Goal: Share content: Share content

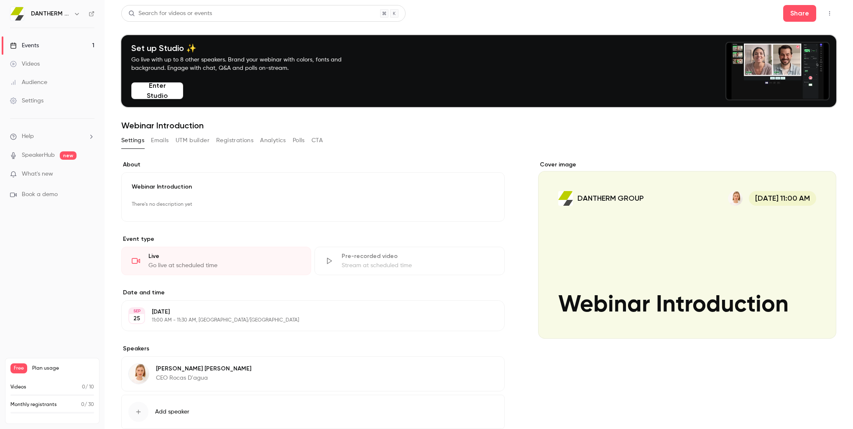
click at [232, 139] on button "Registrations" at bounding box center [234, 140] width 37 height 13
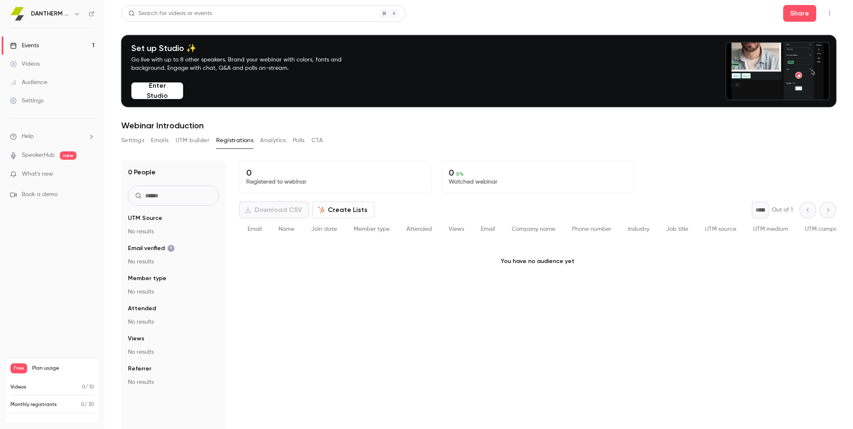
click at [118, 142] on main "Search for videos or events Share Set up Studio ✨ Go live with up to 8 other sp…" at bounding box center [478, 214] width 748 height 429
click at [132, 138] on button "Settings" at bounding box center [132, 140] width 23 height 13
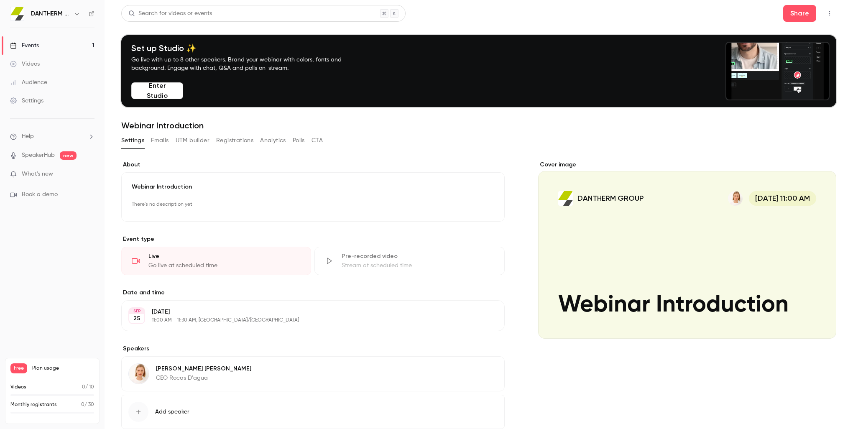
click at [636, 266] on div "Cover image" at bounding box center [687, 249] width 298 height 178
click at [0, 0] on input "DANTHERM GROUP [DATE] 11:00 AM Webinar Introduction" at bounding box center [0, 0] width 0 height 0
click at [161, 138] on button "Emails" at bounding box center [160, 140] width 18 height 13
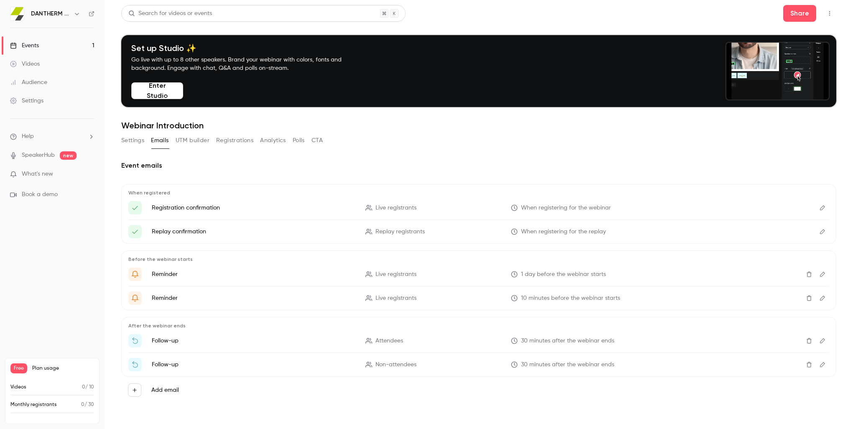
click at [192, 140] on button "UTM builder" at bounding box center [193, 140] width 34 height 13
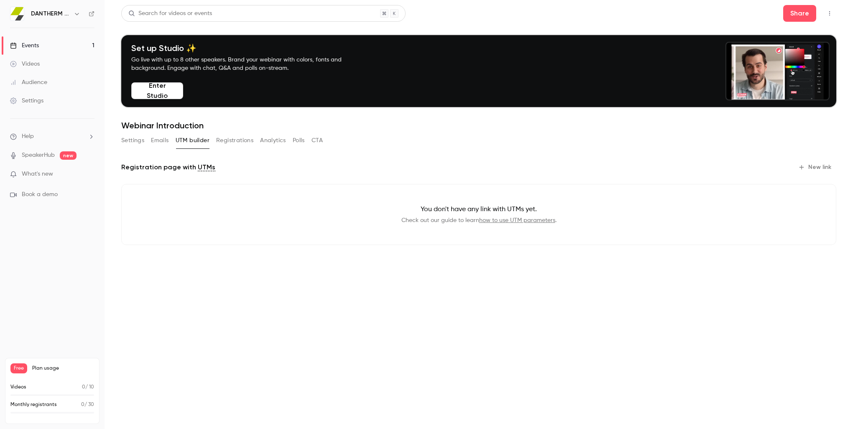
click at [319, 138] on button "CTA" at bounding box center [316, 140] width 11 height 13
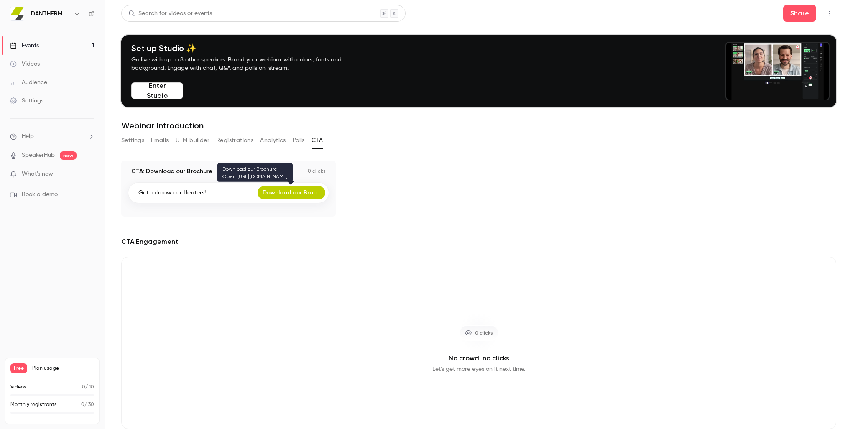
click at [292, 190] on link "Download our Broc..." at bounding box center [291, 192] width 68 height 13
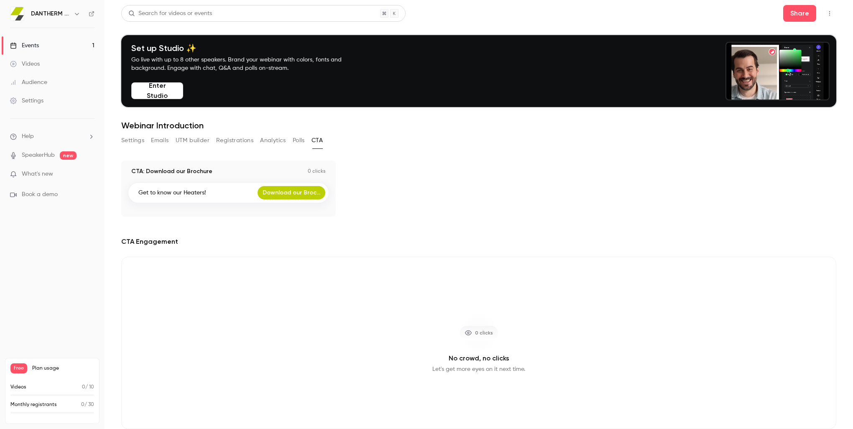
click at [251, 255] on div "CTA Engagement 0 clicks No crowd, no clicks Let's get more eyes on it next time." at bounding box center [478, 333] width 715 height 192
click at [270, 138] on button "Analytics" at bounding box center [273, 140] width 26 height 13
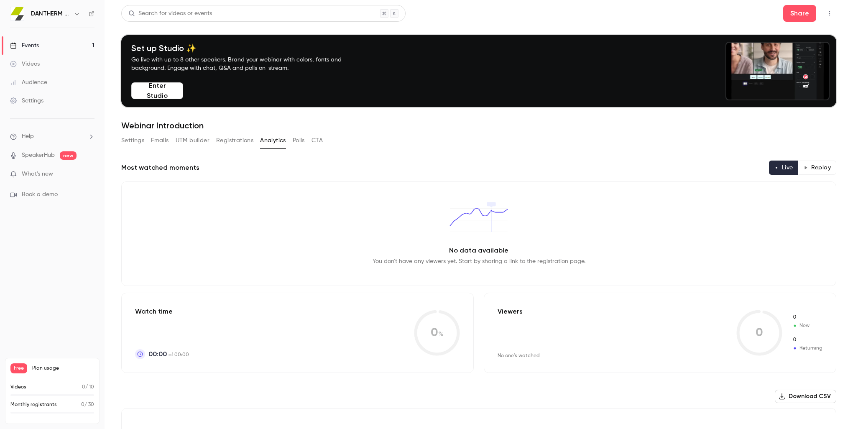
click at [232, 139] on button "Registrations" at bounding box center [234, 140] width 37 height 13
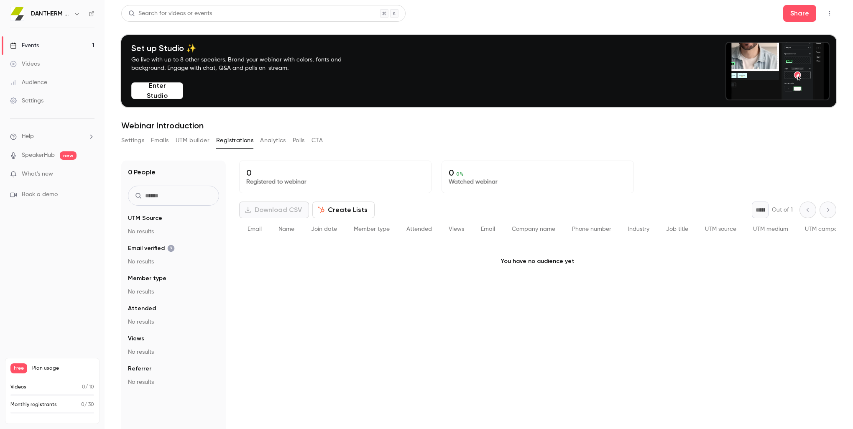
click at [199, 141] on button "UTM builder" at bounding box center [193, 140] width 34 height 13
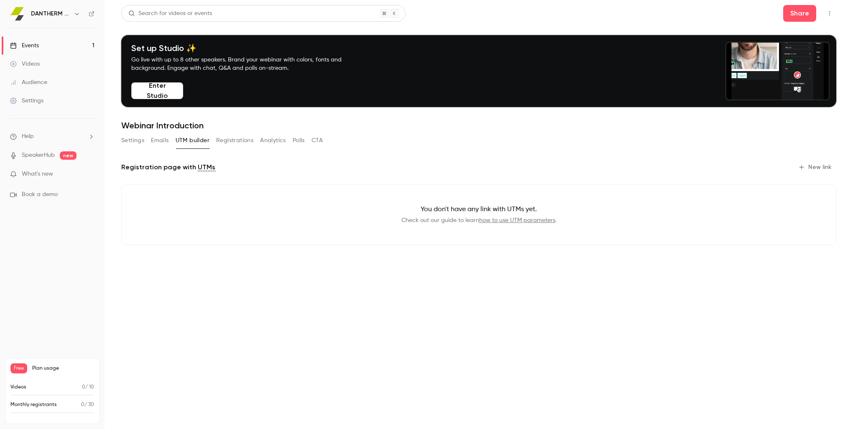
click at [43, 44] on link "Events 1" at bounding box center [52, 45] width 104 height 18
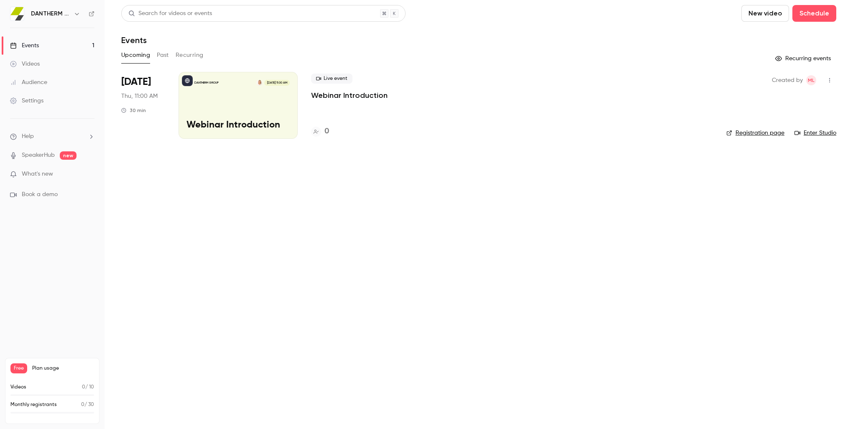
click at [770, 131] on link "Registration page" at bounding box center [755, 133] width 58 height 8
click at [385, 190] on main "Search for videos or events New video Schedule Events Upcoming Past Recurring R…" at bounding box center [478, 214] width 748 height 429
click at [778, 58] on icon "button" at bounding box center [778, 58] width 7 height 7
click at [162, 53] on button "Past" at bounding box center [163, 54] width 12 height 13
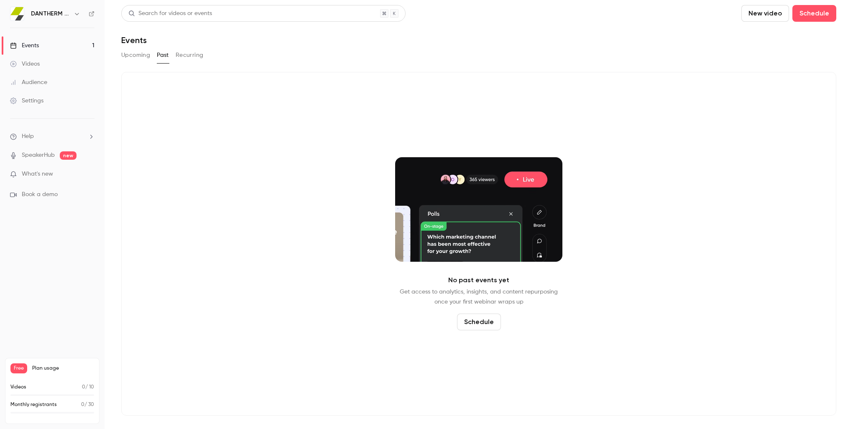
click at [186, 54] on button "Recurring" at bounding box center [190, 54] width 28 height 13
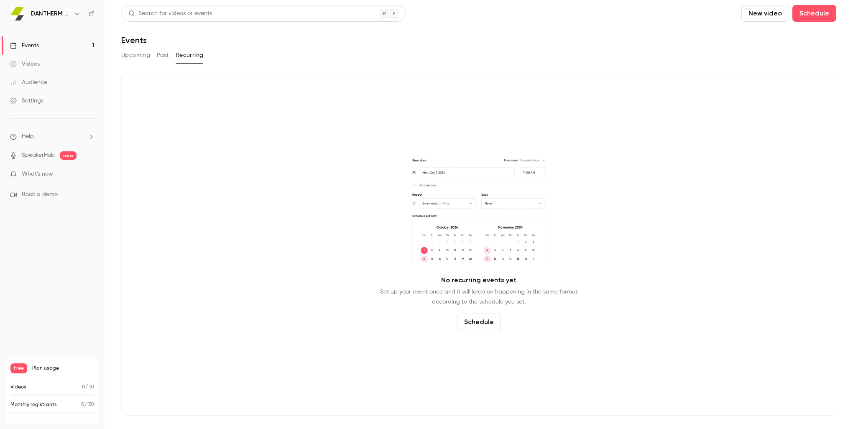
click at [160, 55] on button "Past" at bounding box center [163, 54] width 12 height 13
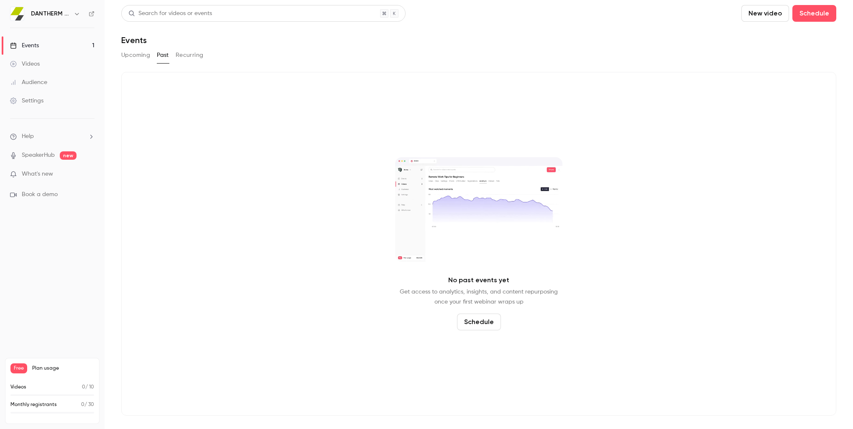
click at [136, 56] on button "Upcoming" at bounding box center [135, 54] width 29 height 13
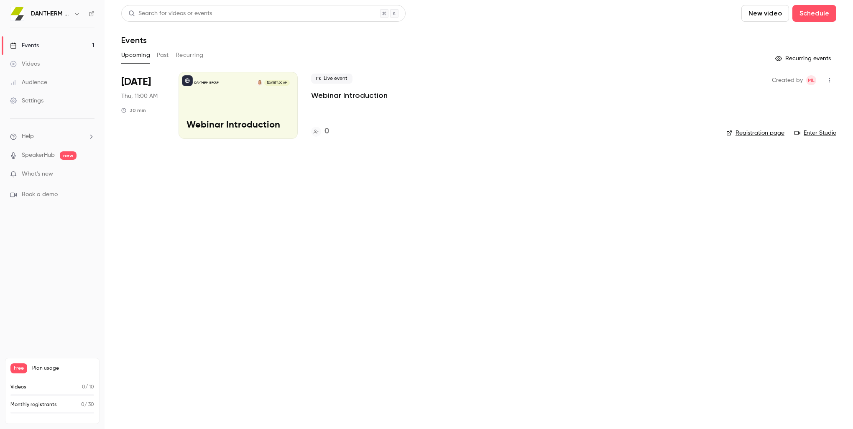
click at [235, 113] on div "DANTHERM GROUP [DATE] 11:00 AM Webinar Introduction" at bounding box center [237, 105] width 119 height 67
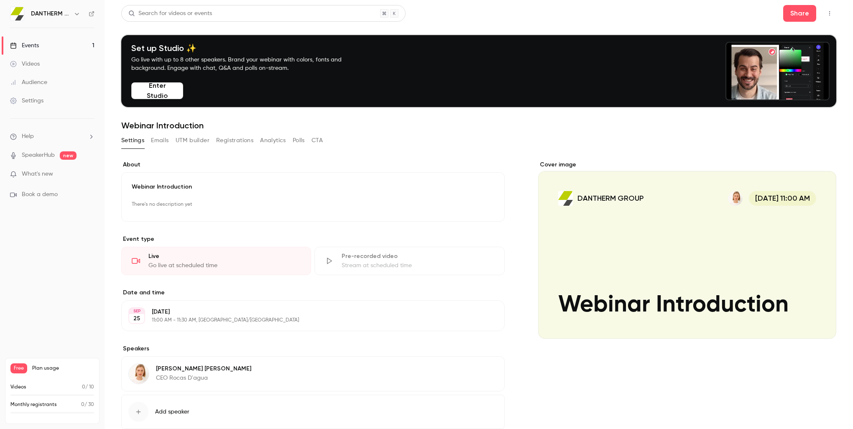
click at [190, 260] on div "Live Go live at scheduled time" at bounding box center [216, 261] width 190 height 28
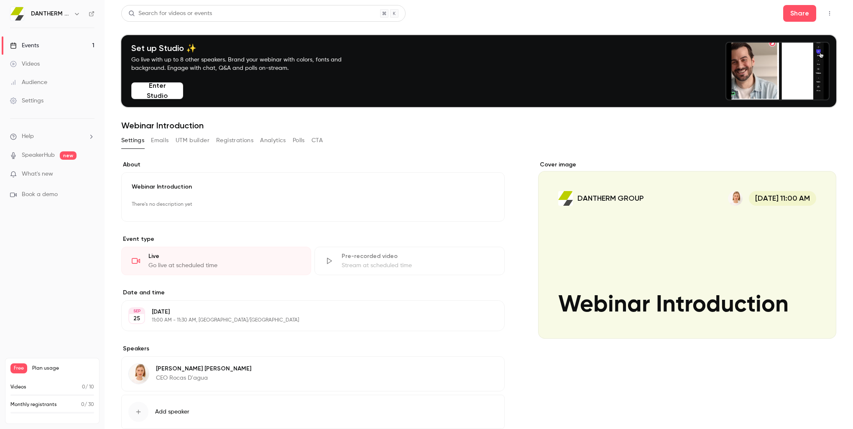
click at [227, 140] on button "Registrations" at bounding box center [234, 140] width 37 height 13
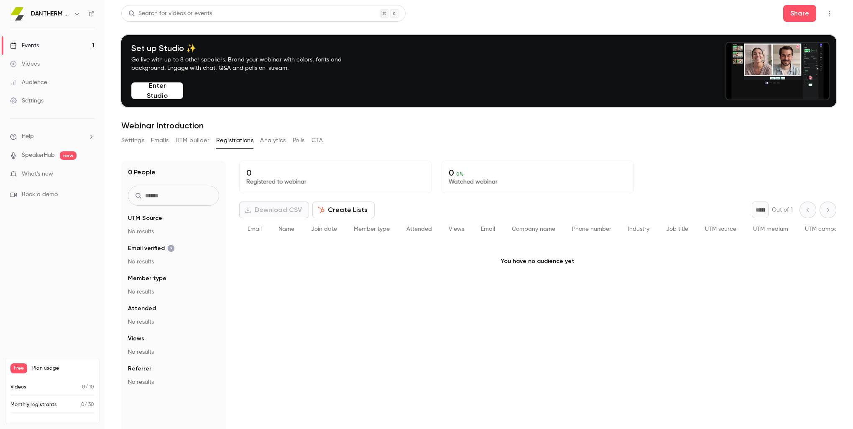
click at [134, 140] on button "Settings" at bounding box center [132, 140] width 23 height 13
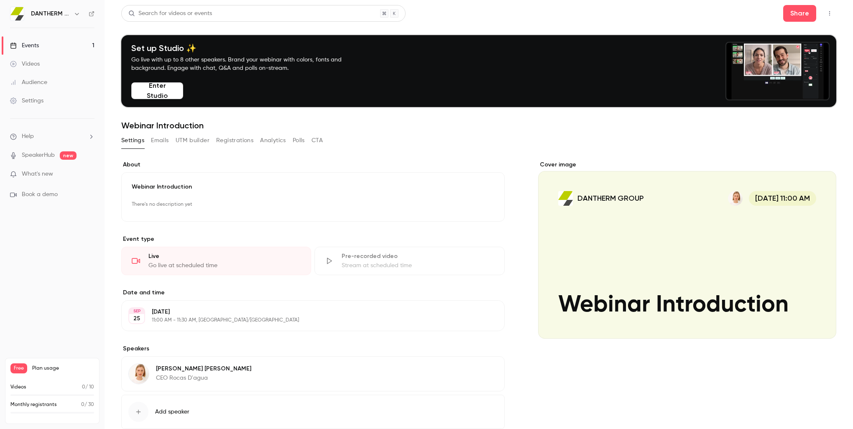
click at [38, 44] on div "Events" at bounding box center [24, 45] width 29 height 8
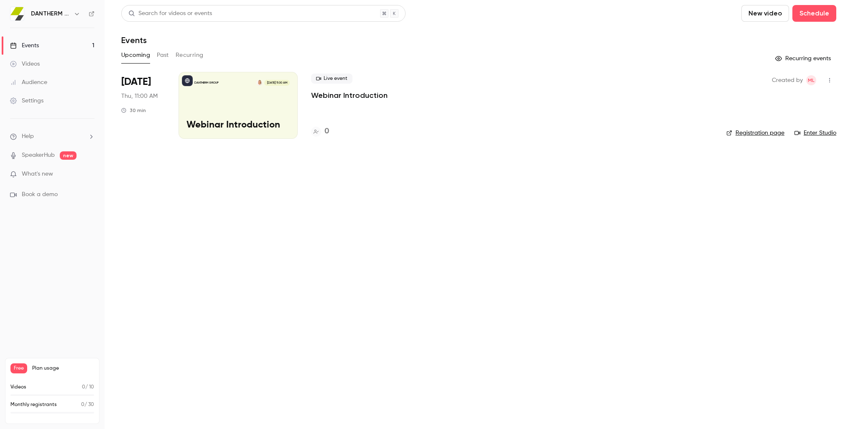
click at [257, 100] on div "DANTHERM GROUP [DATE] 11:00 AM Webinar Introduction" at bounding box center [237, 105] width 119 height 67
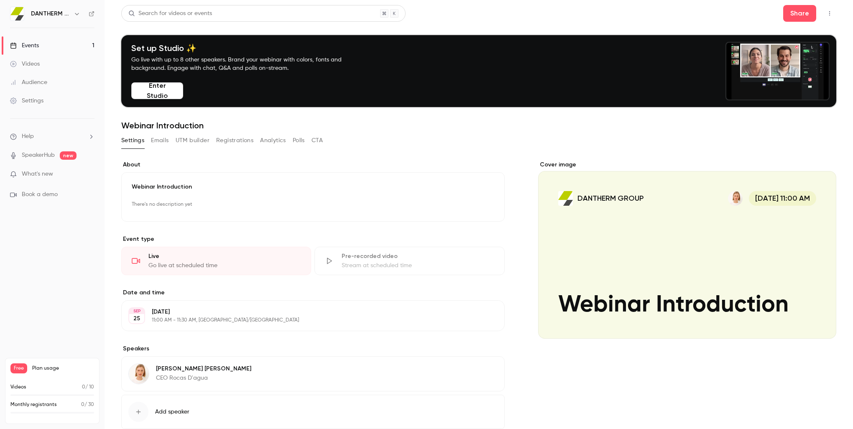
click at [65, 173] on p "What's new" at bounding box center [45, 174] width 71 height 9
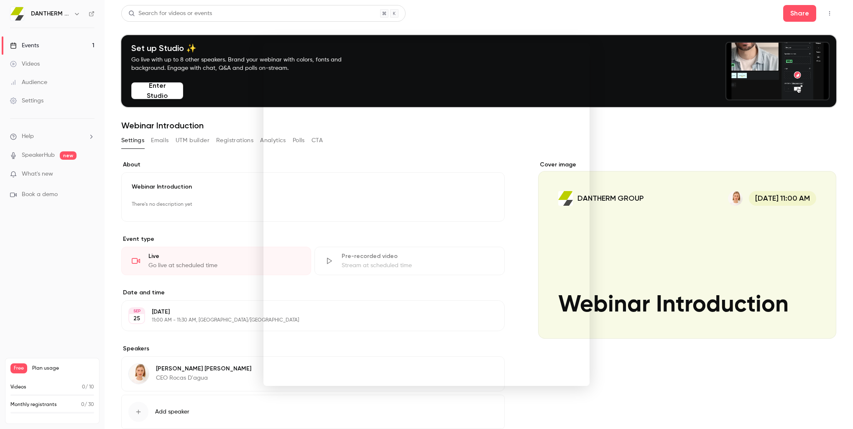
click at [41, 135] on div at bounding box center [426, 214] width 853 height 429
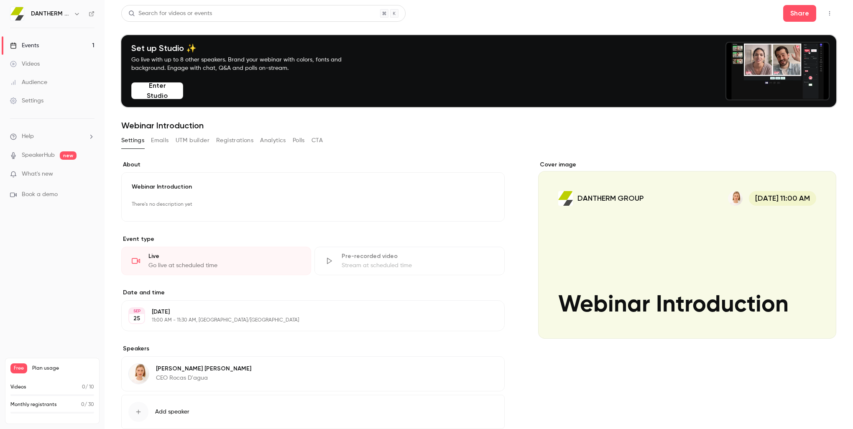
click at [42, 43] on link "Events 1" at bounding box center [52, 45] width 104 height 18
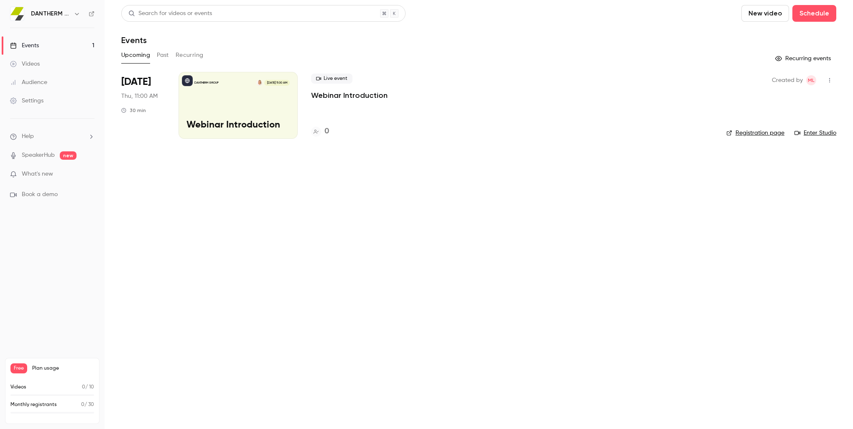
click at [160, 53] on button "Past" at bounding box center [163, 54] width 12 height 13
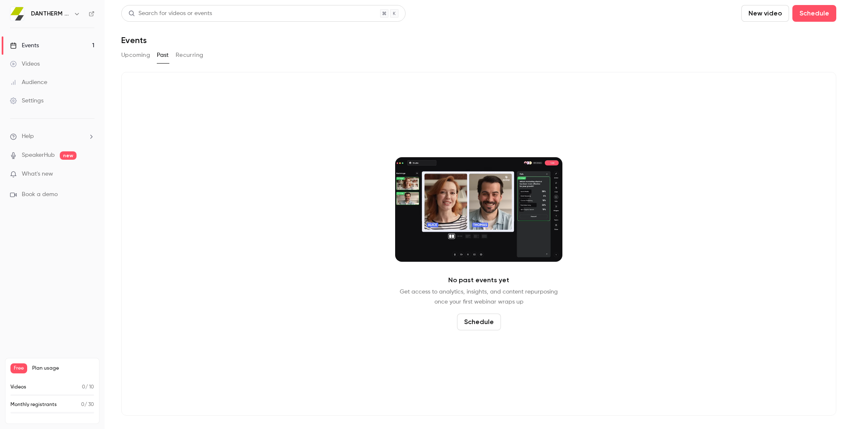
click at [45, 45] on link "Events 1" at bounding box center [52, 45] width 104 height 18
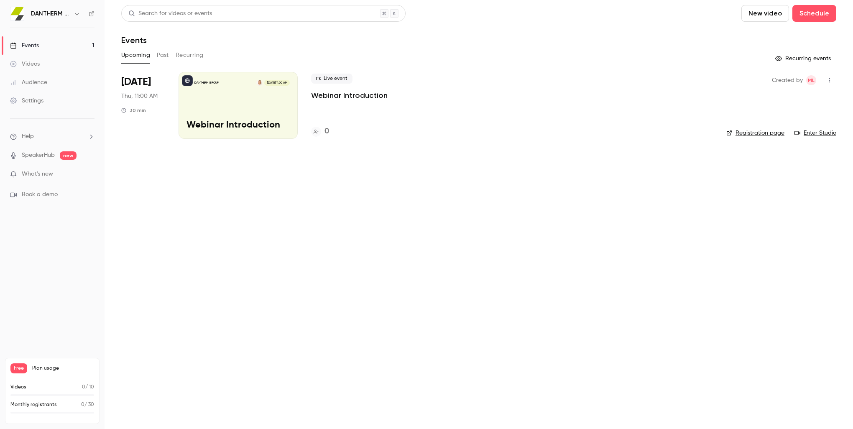
click at [820, 132] on link "Enter Studio" at bounding box center [815, 133] width 42 height 8
click at [830, 79] on icon "button" at bounding box center [829, 80] width 7 height 6
click at [784, 102] on div "Share" at bounding box center [797, 101] width 64 height 8
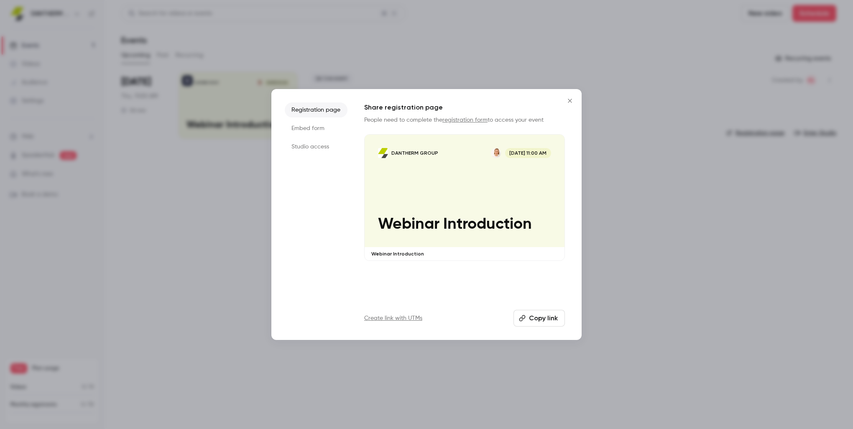
click at [539, 315] on button "Copy link" at bounding box center [538, 318] width 51 height 17
click at [313, 131] on li "Embed form" at bounding box center [316, 128] width 63 height 15
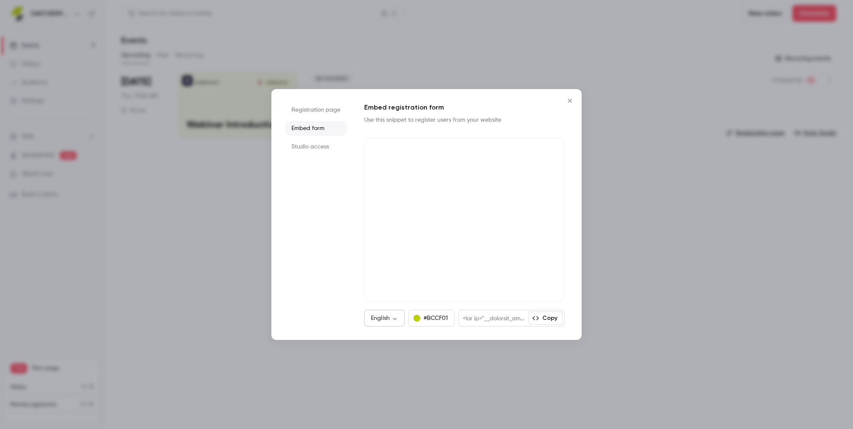
click at [396, 318] on body "DANTHERM GROUP Events 1 Videos Audience Settings Help SpeakerHub new What's new…" at bounding box center [426, 214] width 853 height 429
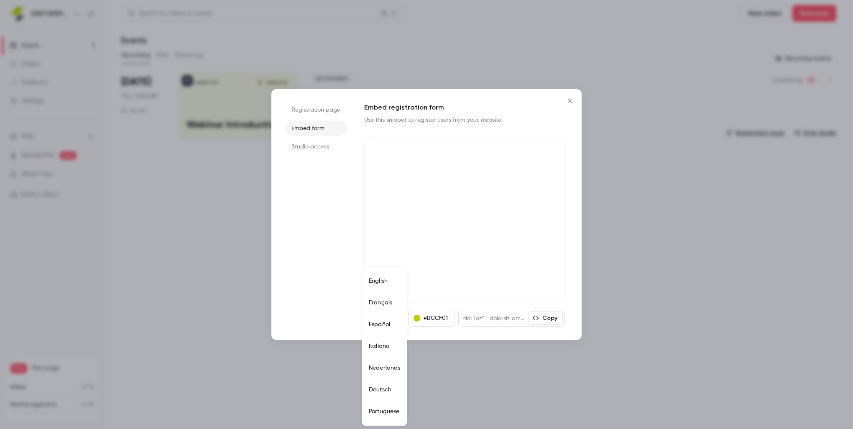
click at [548, 279] on div at bounding box center [426, 214] width 853 height 429
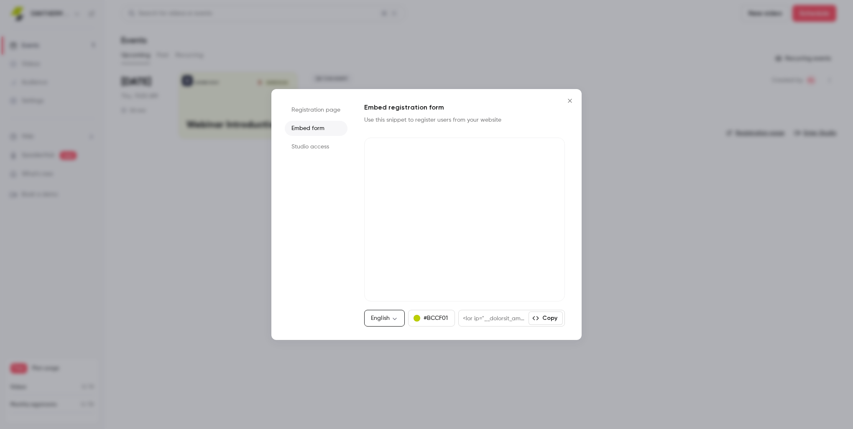
click at [568, 101] on icon "Close" at bounding box center [570, 100] width 10 height 7
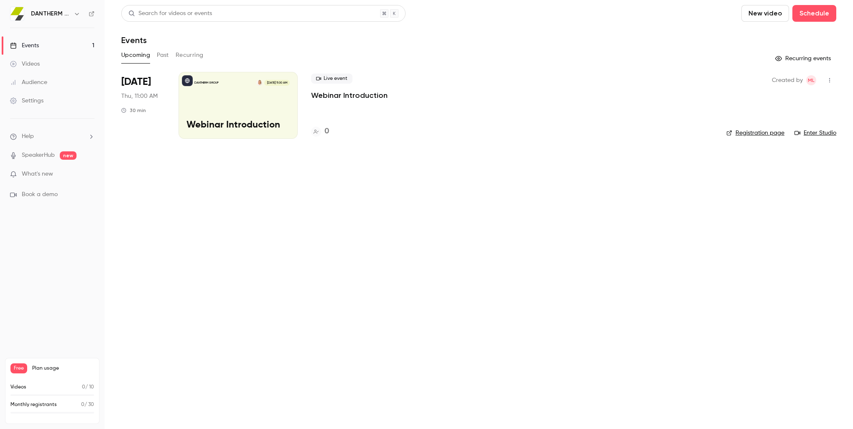
click at [53, 46] on link "Events 1" at bounding box center [52, 45] width 104 height 18
click at [805, 13] on button "Schedule" at bounding box center [814, 13] width 44 height 17
click at [791, 38] on div "One time event" at bounding box center [797, 36] width 64 height 8
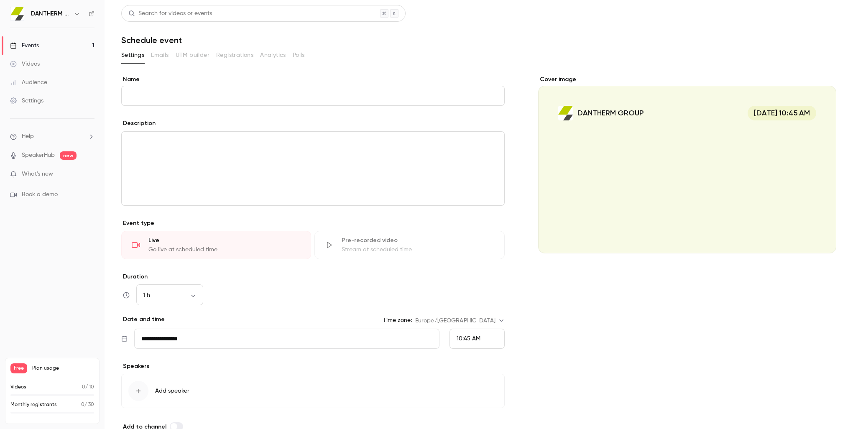
click at [147, 95] on input "Name" at bounding box center [312, 96] width 383 height 20
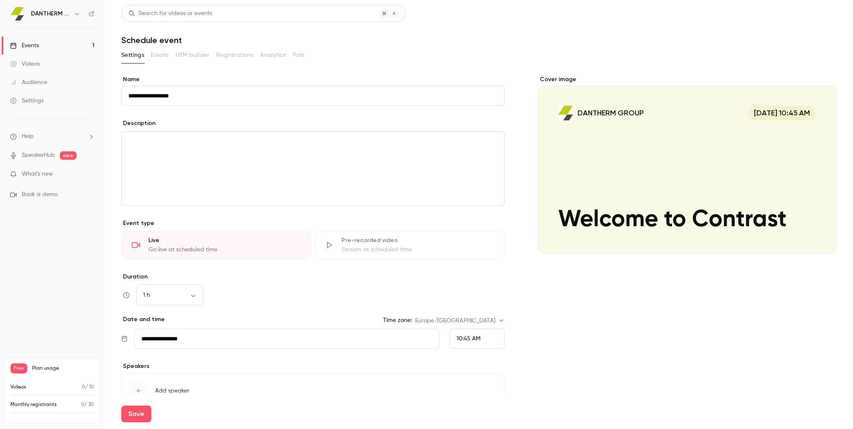
type input "**********"
click at [252, 279] on label "Duration" at bounding box center [312, 277] width 383 height 8
click at [193, 294] on body "**********" at bounding box center [426, 214] width 853 height 429
click at [172, 337] on li "30 min" at bounding box center [169, 339] width 67 height 22
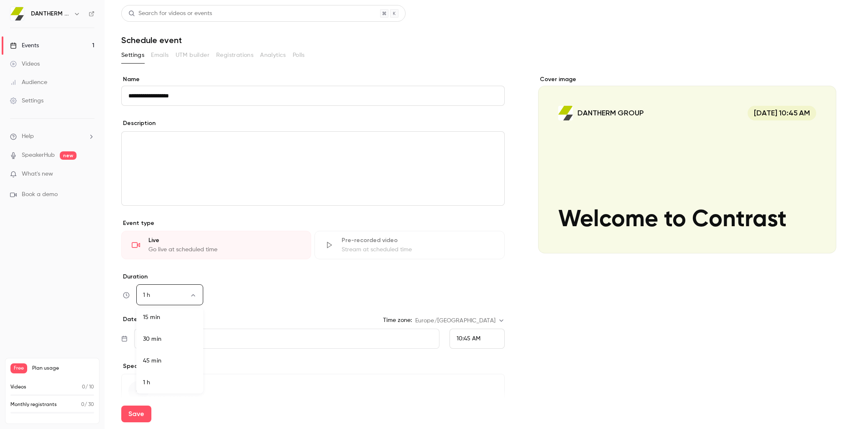
type input "**"
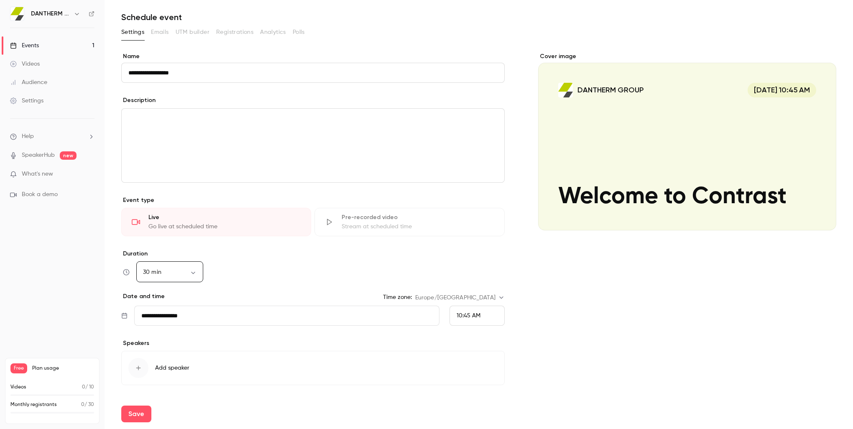
scroll to position [45, 0]
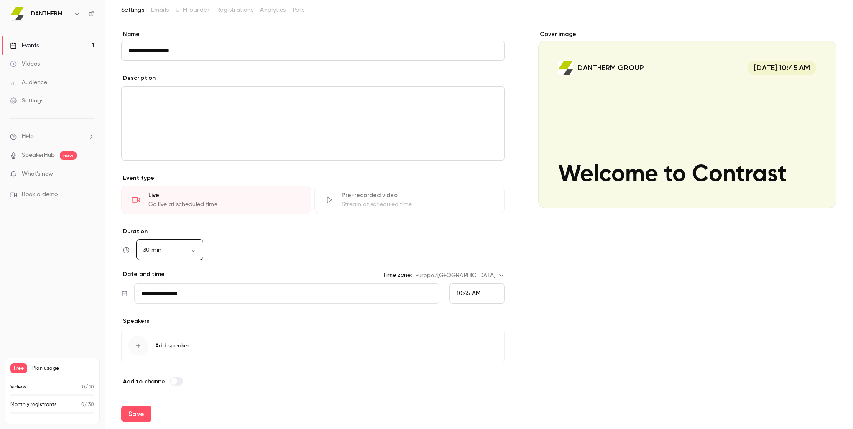
click at [467, 293] on span "10:45 AM" at bounding box center [468, 293] width 24 height 6
click at [467, 231] on span "11:00 AM" at bounding box center [464, 231] width 23 height 6
click at [140, 345] on icon "button" at bounding box center [138, 346] width 5 height 5
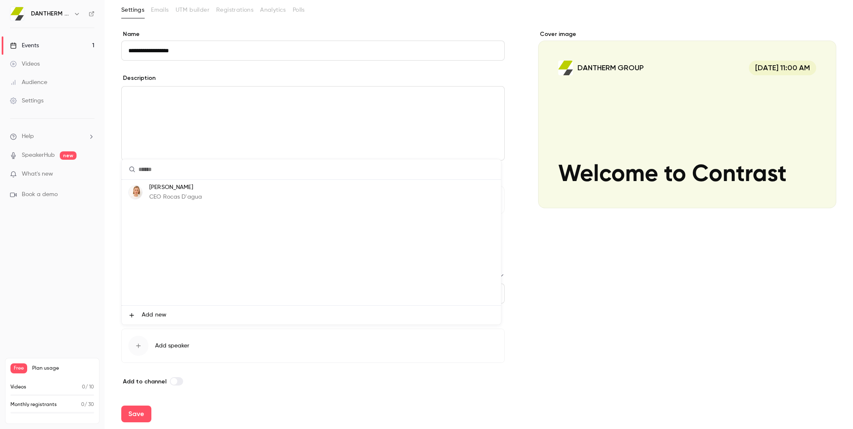
click at [171, 188] on p "Mariana Lopes" at bounding box center [175, 187] width 53 height 9
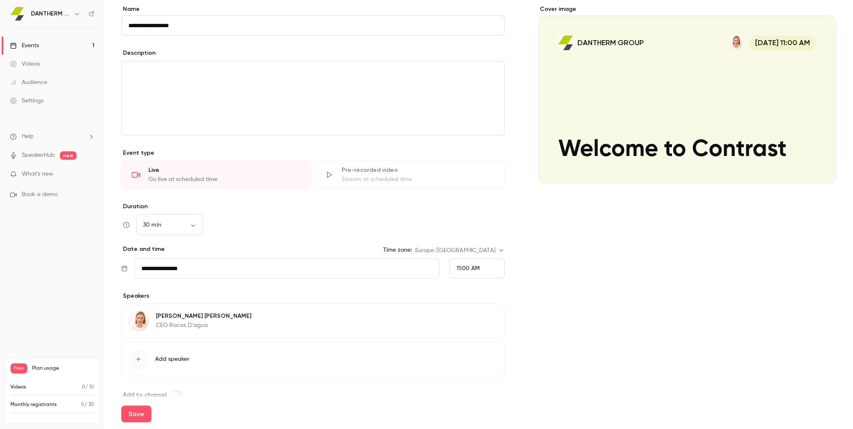
scroll to position [84, 0]
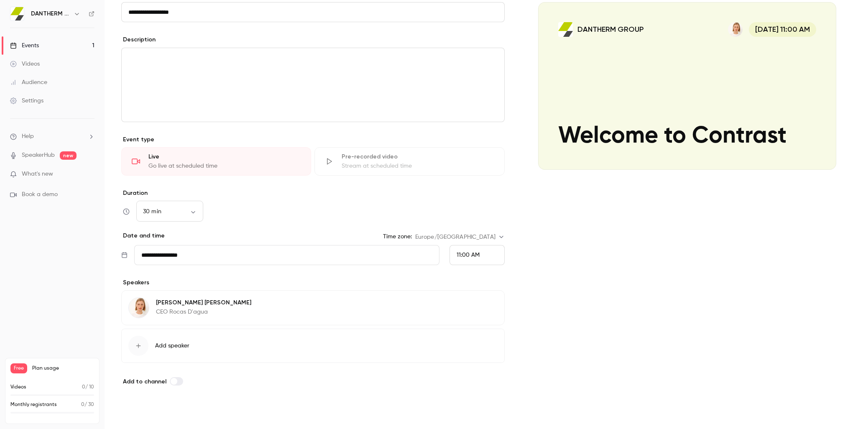
click at [136, 411] on button "Save" at bounding box center [136, 413] width 30 height 17
type input "**"
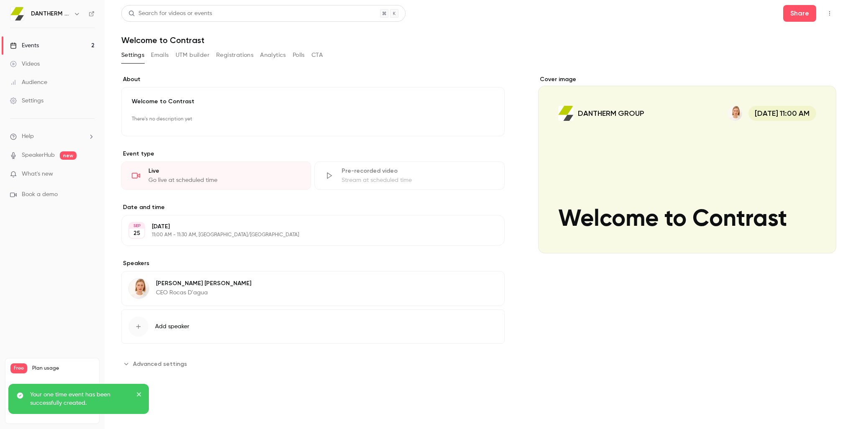
click at [138, 392] on icon "close" at bounding box center [139, 394] width 6 height 7
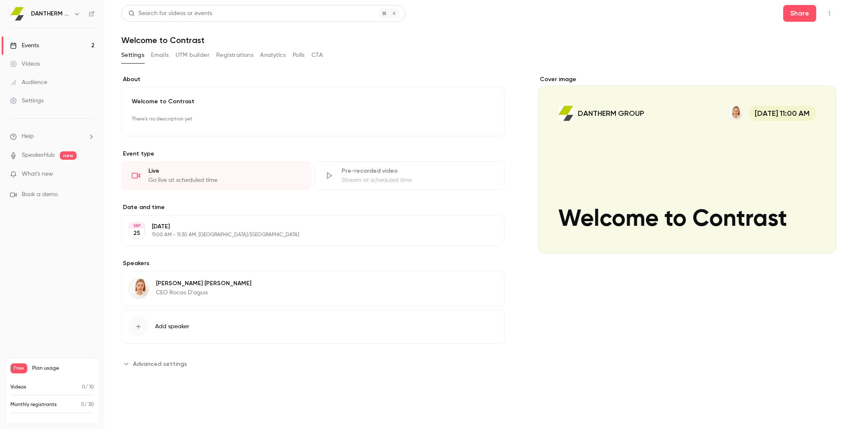
click at [241, 56] on button "Registrations" at bounding box center [234, 54] width 37 height 13
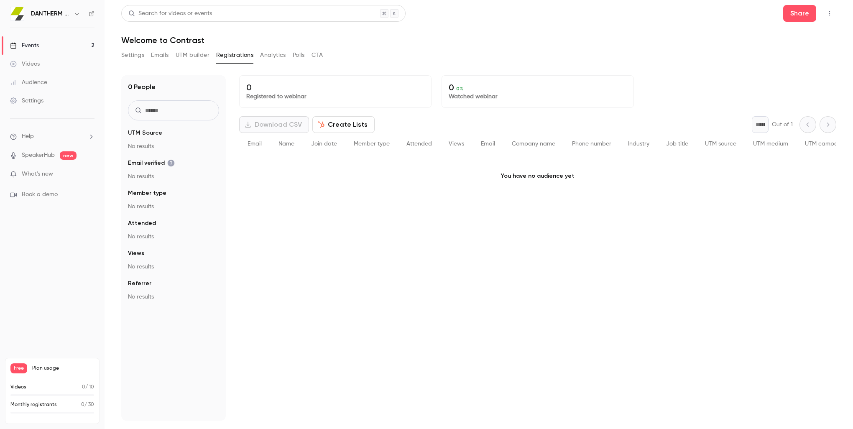
click at [135, 56] on button "Settings" at bounding box center [132, 54] width 23 height 13
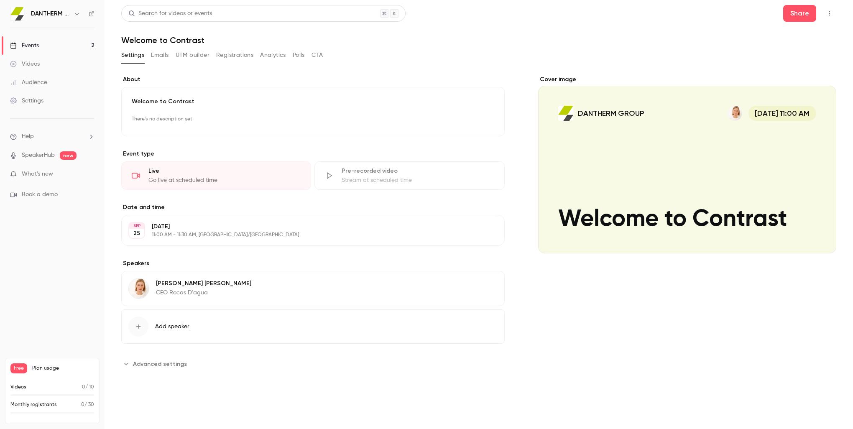
click at [72, 43] on link "Events 2" at bounding box center [52, 45] width 104 height 18
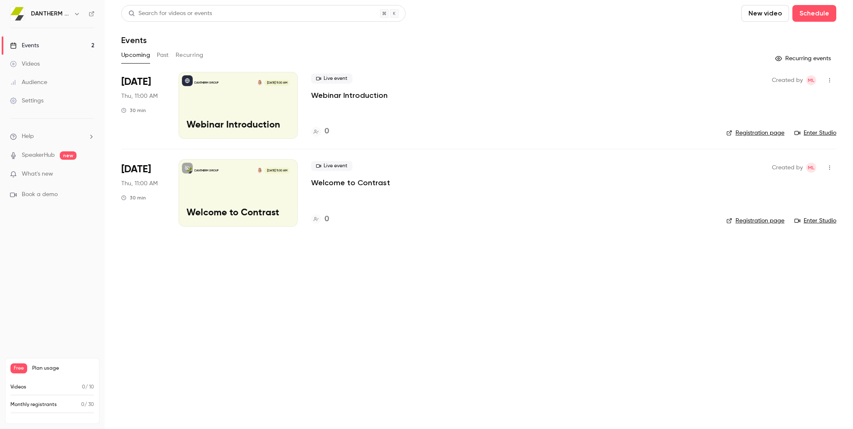
click at [762, 221] on link "Registration page" at bounding box center [755, 220] width 58 height 8
click at [266, 108] on div "DANTHERM GROUP [DATE] 11:00 AM Webinar Introduction" at bounding box center [237, 105] width 119 height 67
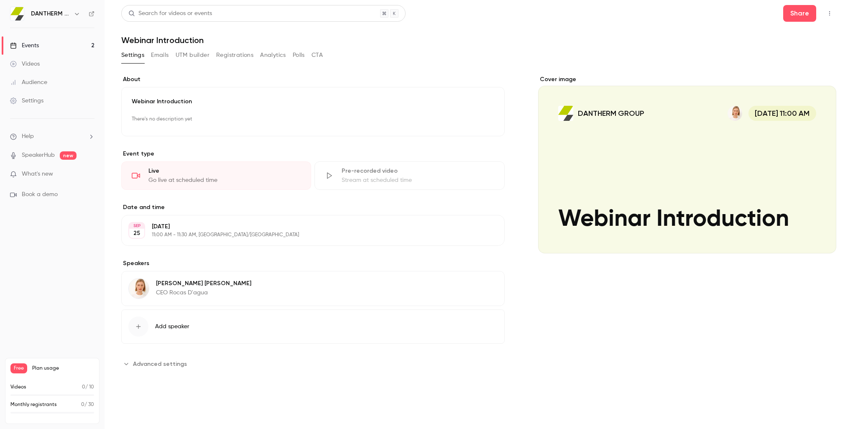
click at [256, 177] on div "Go live at scheduled time" at bounding box center [224, 180] width 152 height 8
click at [756, 168] on div "Cover image" at bounding box center [687, 164] width 298 height 178
click at [0, 0] on input "DANTHERM GROUP [DATE] 11:00 AM Webinar Introduction" at bounding box center [0, 0] width 0 height 0
drag, startPoint x: 39, startPoint y: 45, endPoint x: 60, endPoint y: 49, distance: 21.3
click at [39, 45] on div "Events" at bounding box center [24, 45] width 29 height 8
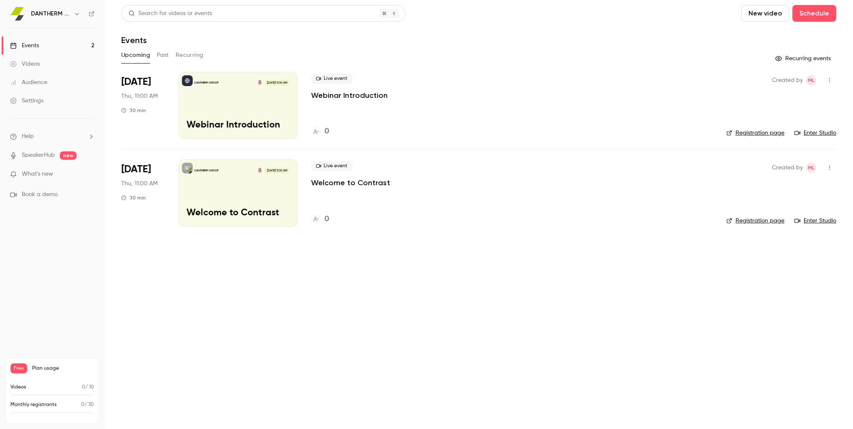
click at [244, 107] on div "DANTHERM GROUP [DATE] 11:00 AM Webinar Introduction" at bounding box center [237, 105] width 119 height 67
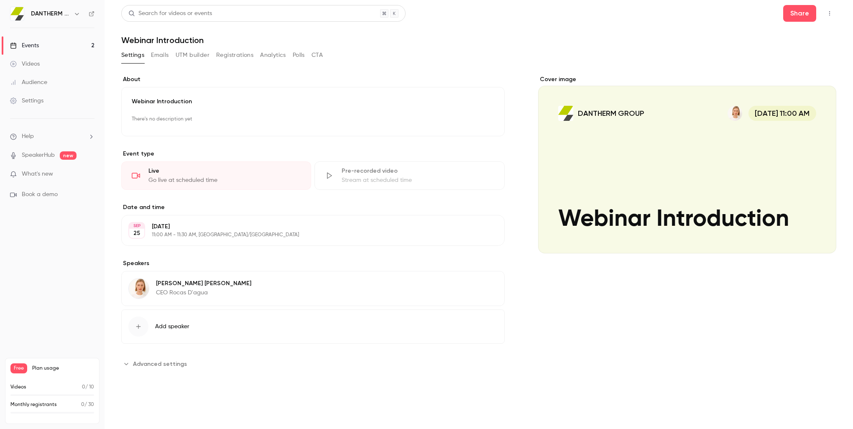
click at [621, 181] on div "Cover image" at bounding box center [687, 164] width 298 height 178
click at [0, 0] on input "DANTHERM GROUP [DATE] 11:00 AM Webinar Introduction" at bounding box center [0, 0] width 0 height 0
click at [160, 54] on button "Emails" at bounding box center [160, 54] width 18 height 13
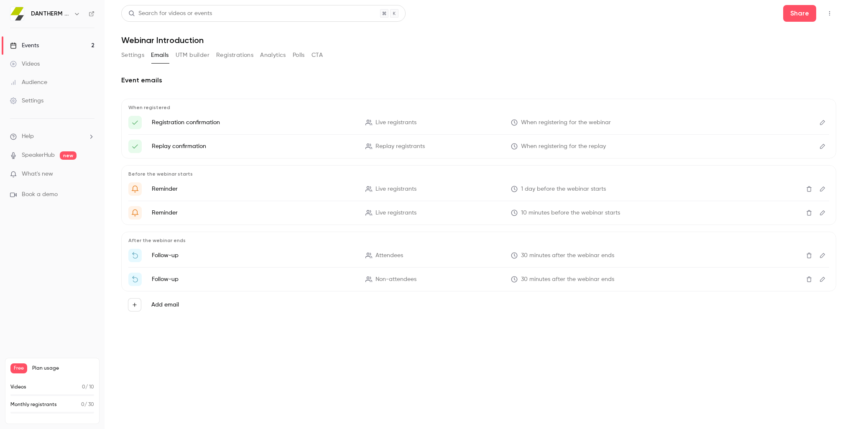
click at [195, 56] on button "UTM builder" at bounding box center [193, 54] width 34 height 13
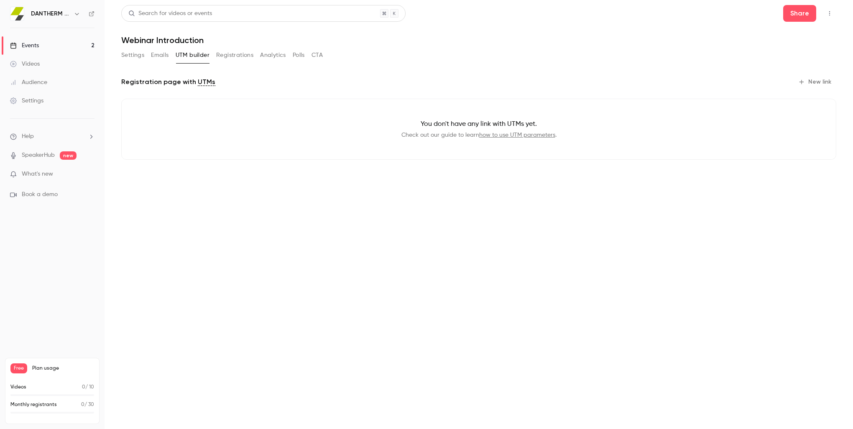
click at [234, 55] on button "Registrations" at bounding box center [234, 54] width 37 height 13
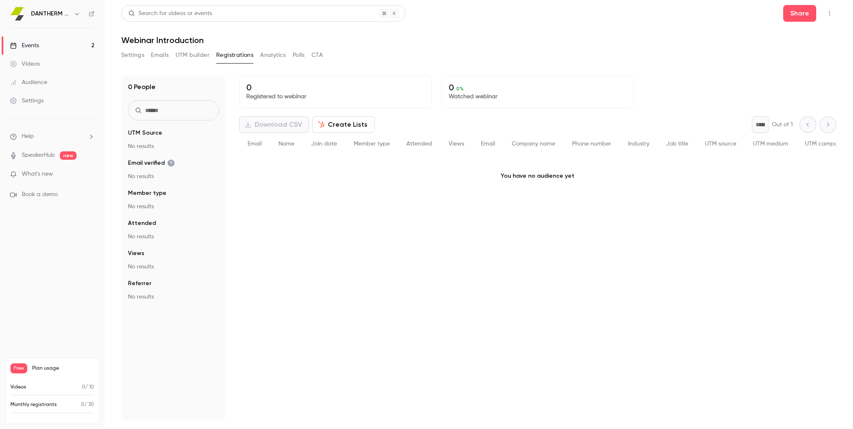
click at [40, 43] on link "Events 2" at bounding box center [52, 45] width 104 height 18
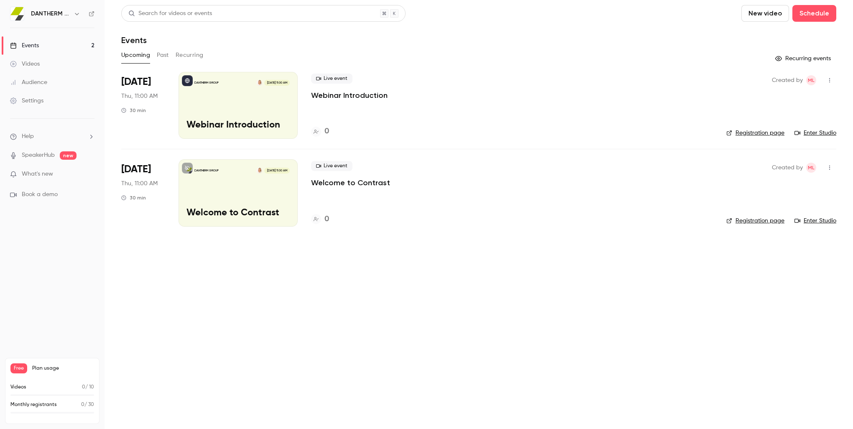
click at [334, 92] on p "Webinar Introduction" at bounding box center [349, 95] width 76 height 10
click at [809, 131] on link "Enter Studio" at bounding box center [815, 133] width 42 height 8
click at [725, 21] on div "Search for videos or events New video Schedule" at bounding box center [478, 13] width 715 height 17
click at [53, 140] on li "Help" at bounding box center [52, 136] width 84 height 9
click at [42, 151] on div at bounding box center [426, 214] width 853 height 429
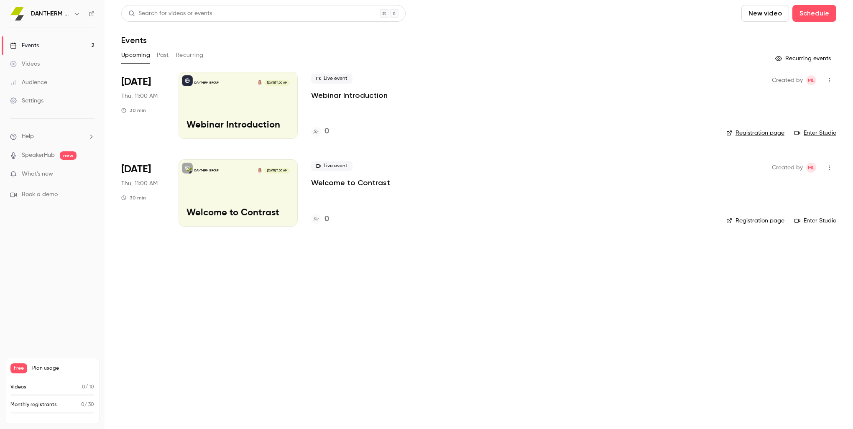
click at [42, 155] on link "SpeakerHub" at bounding box center [38, 155] width 33 height 9
click at [36, 101] on div "Settings" at bounding box center [26, 101] width 33 height 8
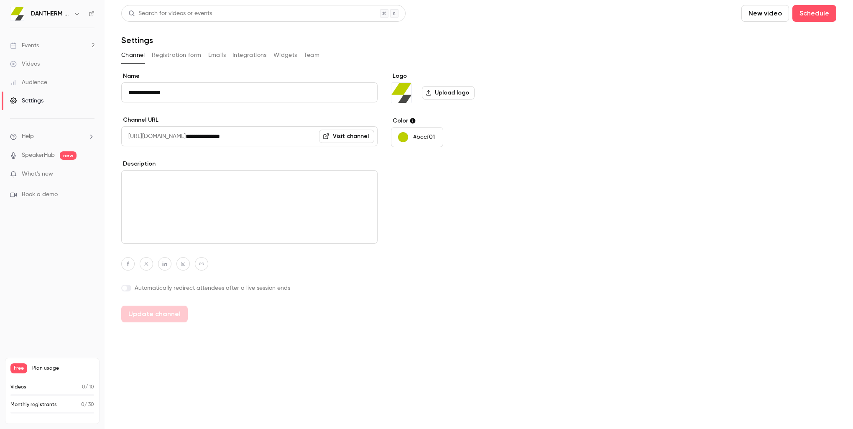
click at [570, 249] on div "**********" at bounding box center [478, 197] width 715 height 250
click at [36, 43] on div "Events" at bounding box center [24, 45] width 29 height 8
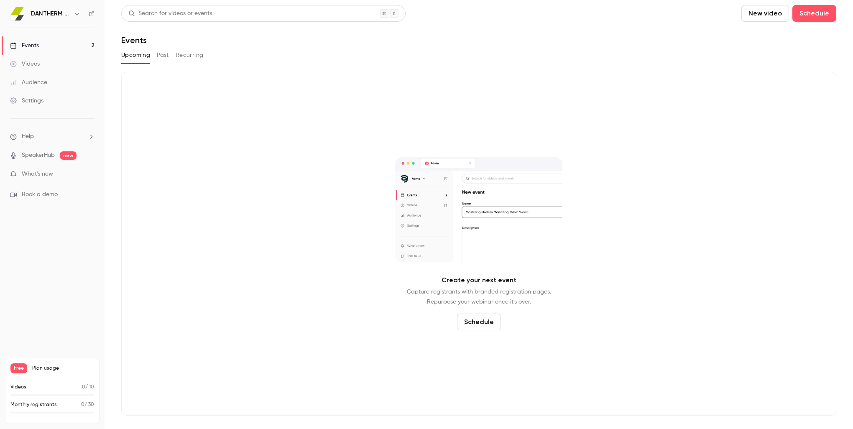
click at [31, 63] on div "Videos" at bounding box center [25, 64] width 30 height 8
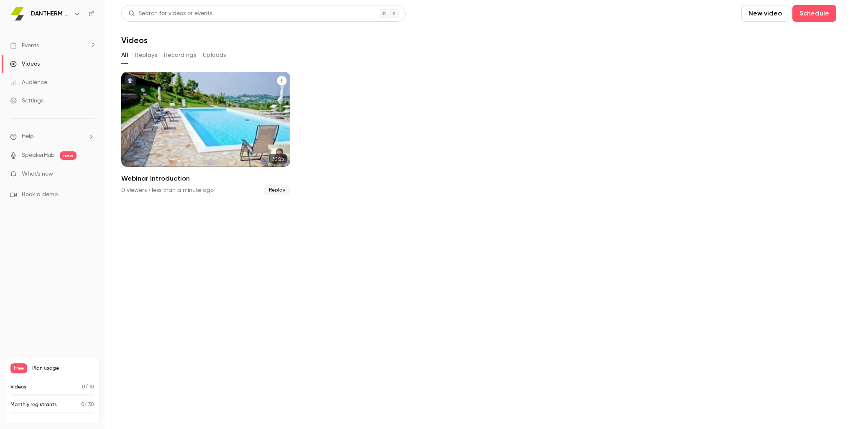
click at [211, 144] on p "Webinar Introduction" at bounding box center [205, 147] width 146 height 15
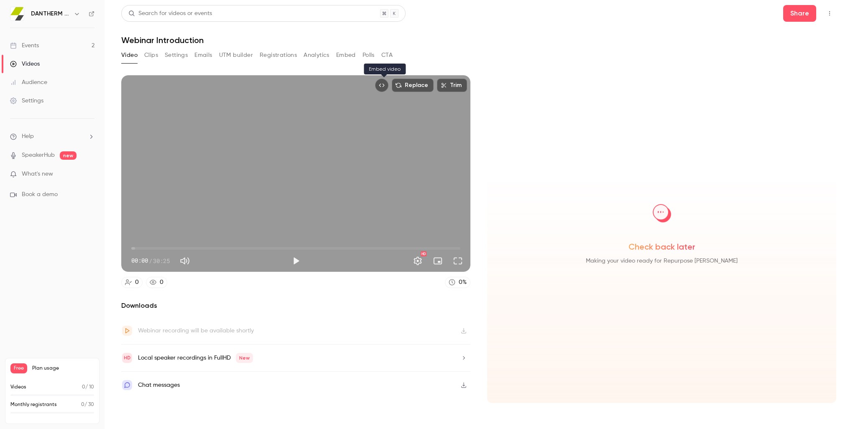
click at [383, 84] on icon "Embed video" at bounding box center [382, 85] width 6 height 6
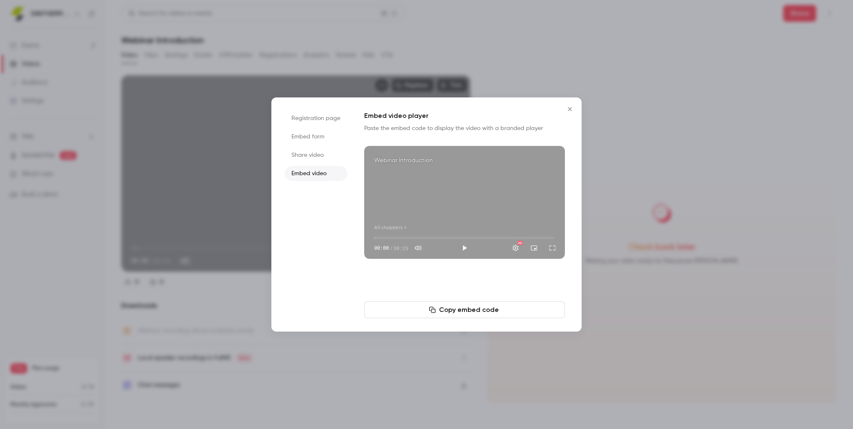
click at [456, 309] on button "Copy embed code" at bounding box center [464, 309] width 201 height 17
click at [569, 109] on icon "Close" at bounding box center [570, 109] width 10 height 7
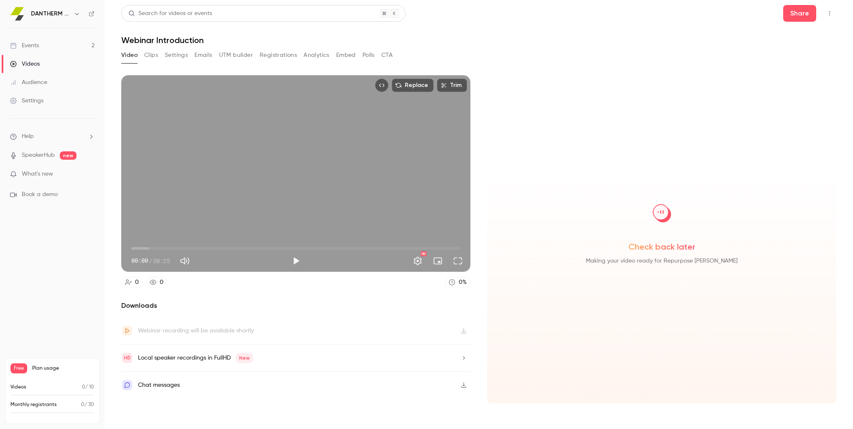
click at [154, 54] on button "Clips" at bounding box center [151, 54] width 14 height 13
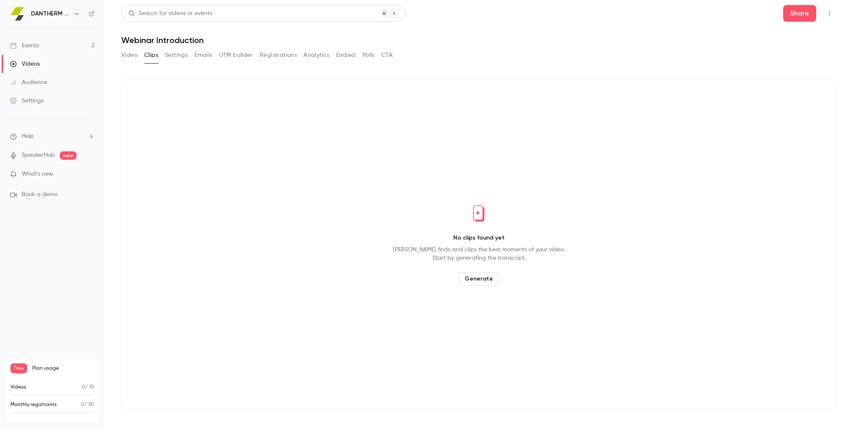
click at [392, 54] on button "CTA" at bounding box center [386, 54] width 11 height 13
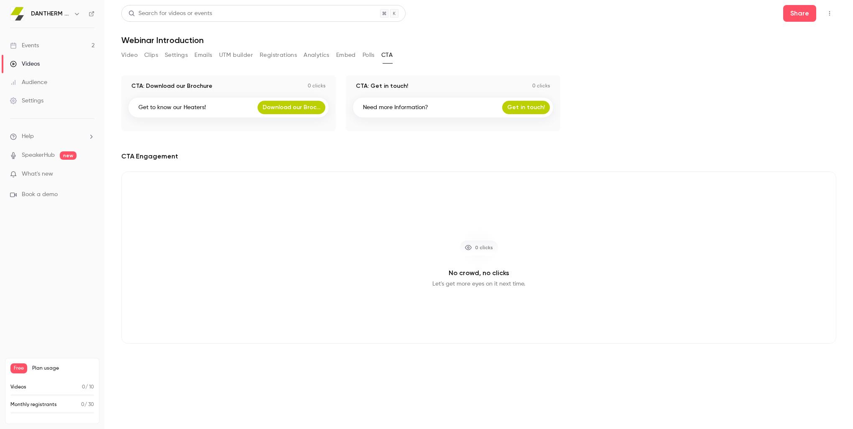
click at [369, 53] on button "Polls" at bounding box center [368, 54] width 12 height 13
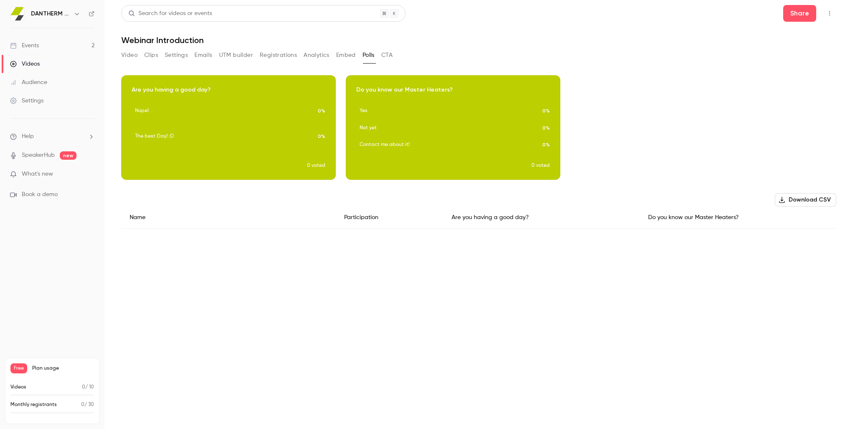
click at [343, 54] on button "Embed" at bounding box center [346, 54] width 20 height 13
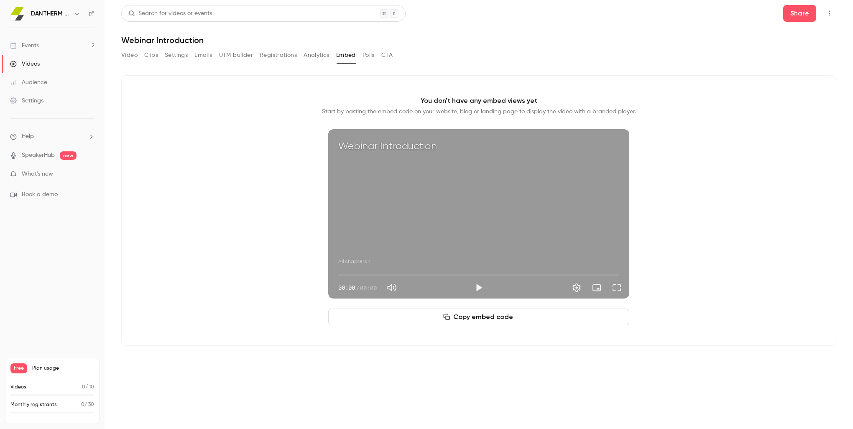
click at [318, 53] on button "Analytics" at bounding box center [316, 54] width 26 height 13
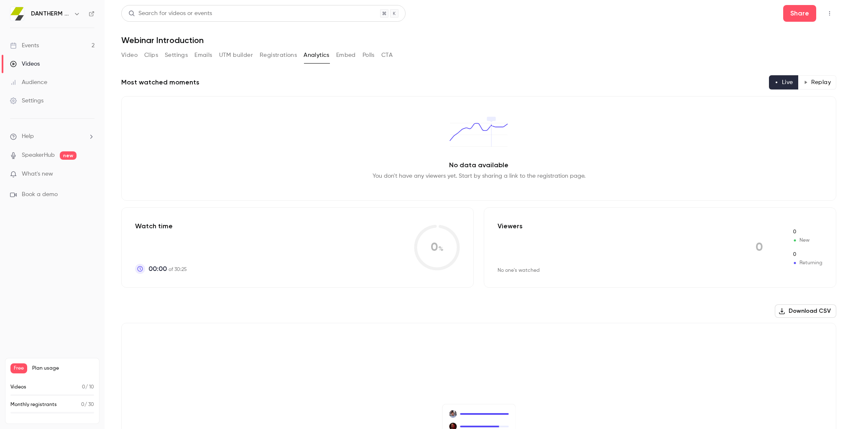
click at [285, 53] on button "Registrations" at bounding box center [278, 54] width 37 height 13
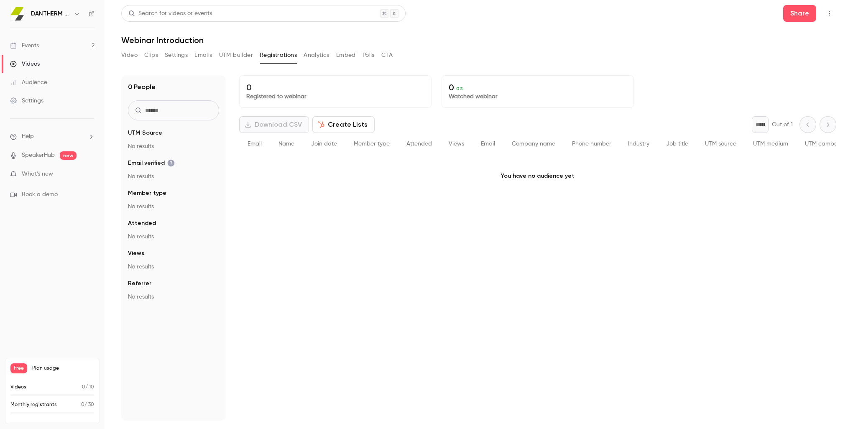
click at [240, 54] on button "UTM builder" at bounding box center [236, 54] width 34 height 13
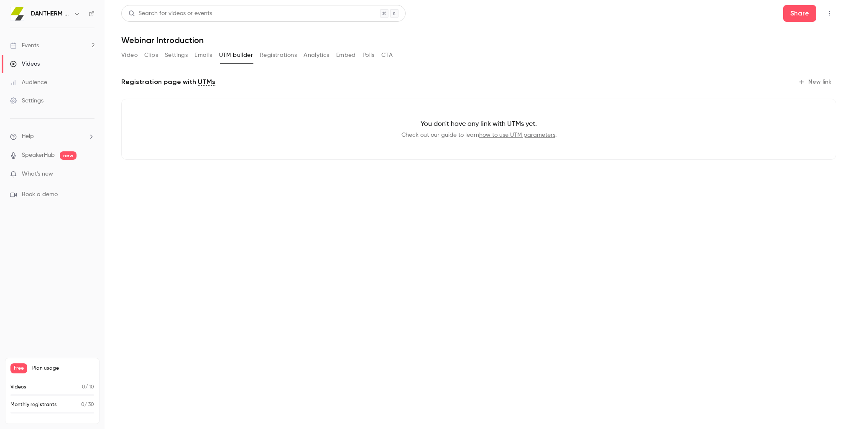
click at [199, 54] on button "Emails" at bounding box center [203, 54] width 18 height 13
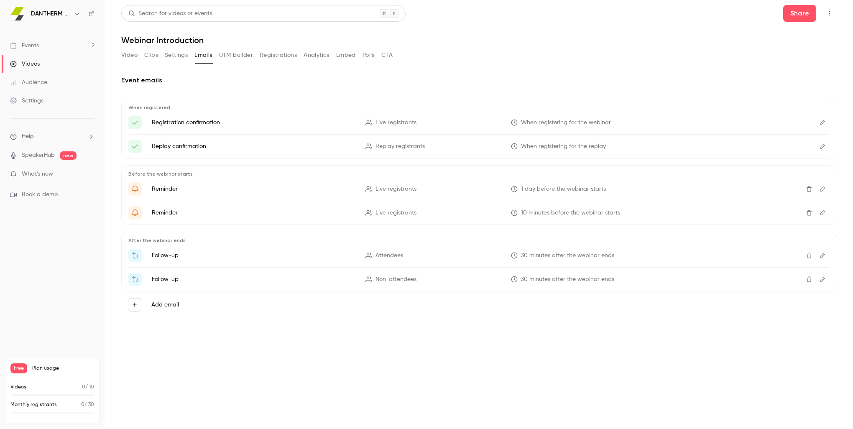
click at [174, 54] on button "Settings" at bounding box center [176, 54] width 23 height 13
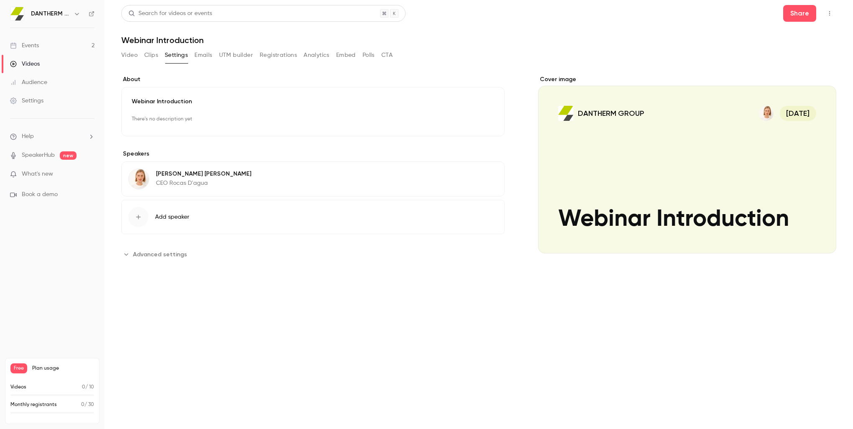
click at [152, 54] on button "Clips" at bounding box center [151, 54] width 14 height 13
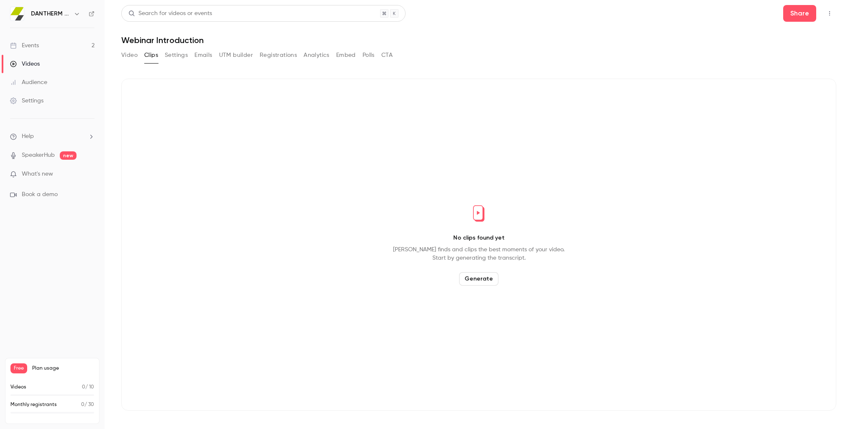
click at [130, 52] on button "Video" at bounding box center [129, 54] width 16 height 13
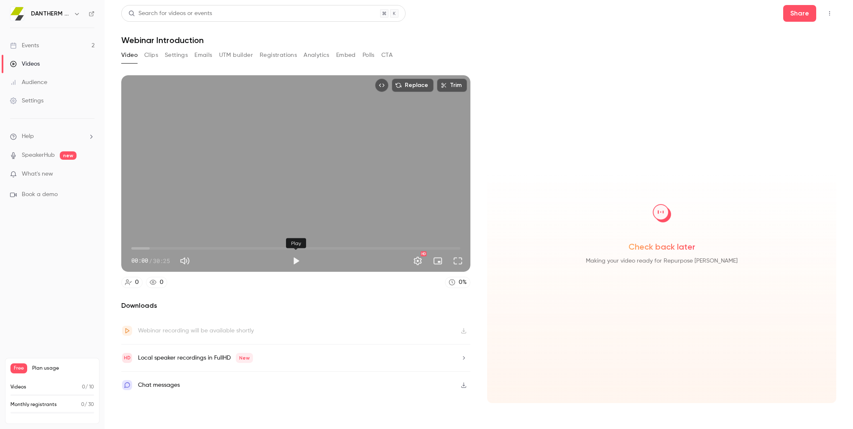
click at [294, 257] on button "Play" at bounding box center [296, 260] width 17 height 17
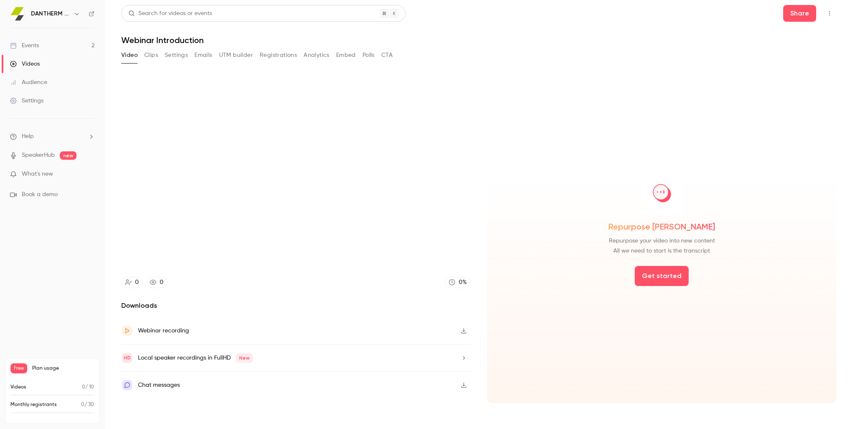
click at [463, 331] on icon "button" at bounding box center [463, 330] width 5 height 5
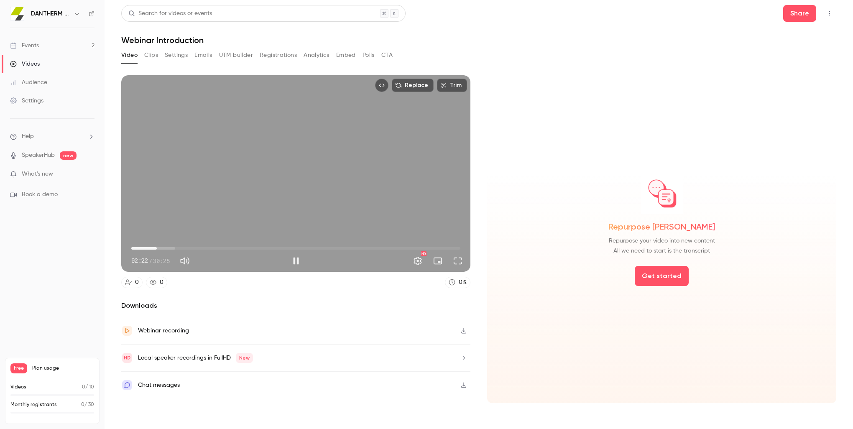
click at [164, 247] on span "02:22" at bounding box center [295, 248] width 329 height 13
click at [159, 247] on span "03:04" at bounding box center [295, 248] width 329 height 13
click at [154, 247] on span "02:07" at bounding box center [154, 248] width 3 height 3
click at [157, 250] on span "02:23" at bounding box center [157, 248] width 3 height 3
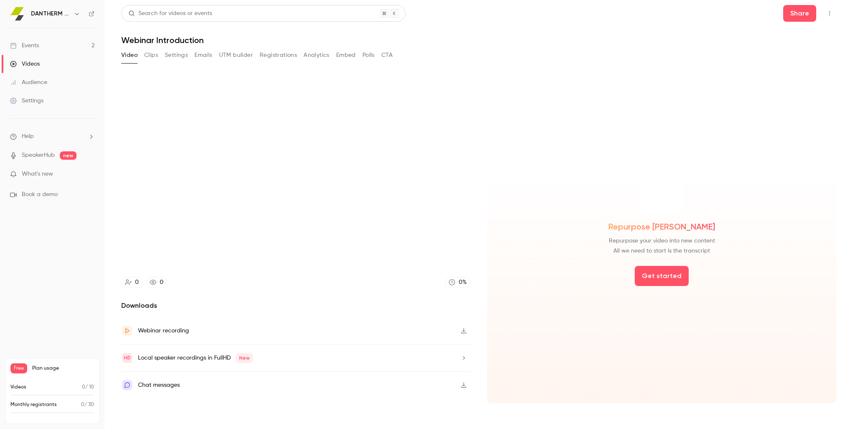
click at [463, 329] on icon "button" at bounding box center [463, 331] width 7 height 6
click at [495, 38] on h1 "Webinar Introduction" at bounding box center [478, 40] width 715 height 10
drag, startPoint x: 814, startPoint y: 66, endPoint x: 793, endPoint y: 48, distance: 26.7
click at [814, 66] on div "Replace Trim 03:33 03:33 / 30:25 HD 0 0 0 % Downloads Webinar recording Local s…" at bounding box center [478, 236] width 715 height 343
click at [819, 53] on div "Video Clips Settings Emails UTM builder Registrations Analytics Embed Polls CTA" at bounding box center [478, 56] width 715 height 17
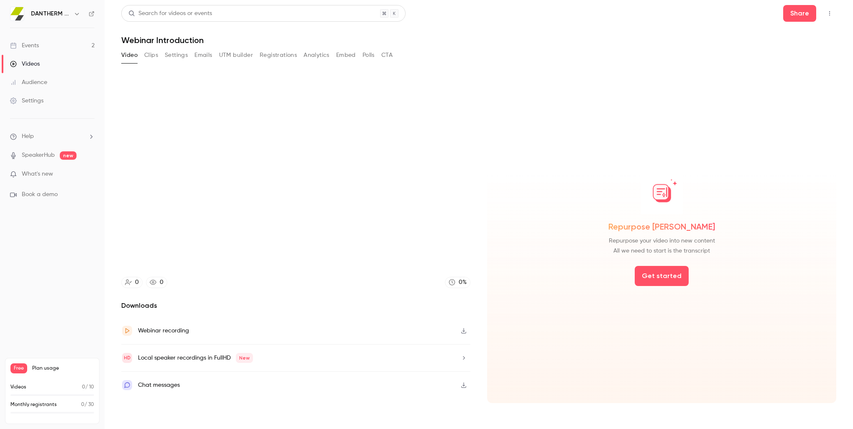
drag, startPoint x: 823, startPoint y: 0, endPoint x: 571, endPoint y: 24, distance: 254.0
click at [570, 24] on header "Search for videos or events Share Webinar Introduction" at bounding box center [478, 25] width 715 height 40
click at [462, 357] on icon "button" at bounding box center [463, 358] width 7 height 6
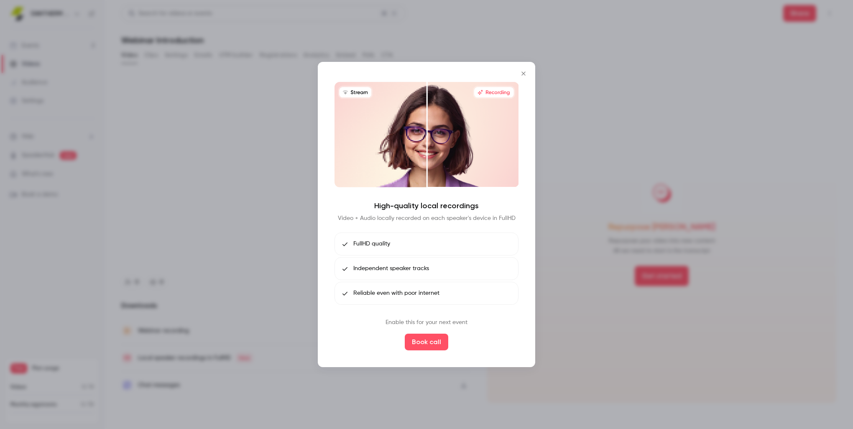
click at [523, 73] on icon "Close" at bounding box center [523, 73] width 10 height 7
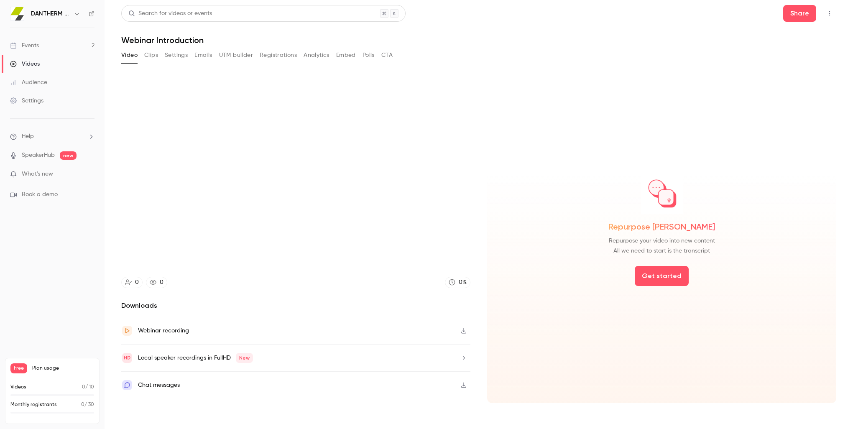
type input "***"
click at [153, 54] on button "Clips" at bounding box center [151, 54] width 14 height 13
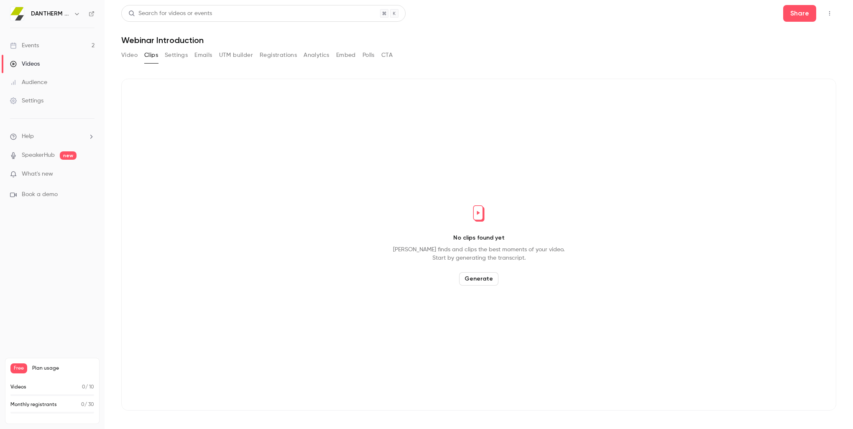
click at [480, 279] on button "Generate" at bounding box center [478, 278] width 39 height 13
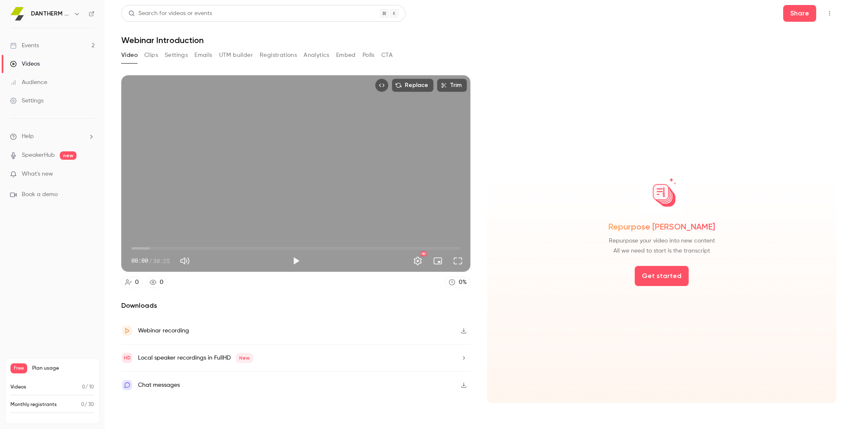
click at [154, 54] on button "Clips" at bounding box center [151, 54] width 14 height 13
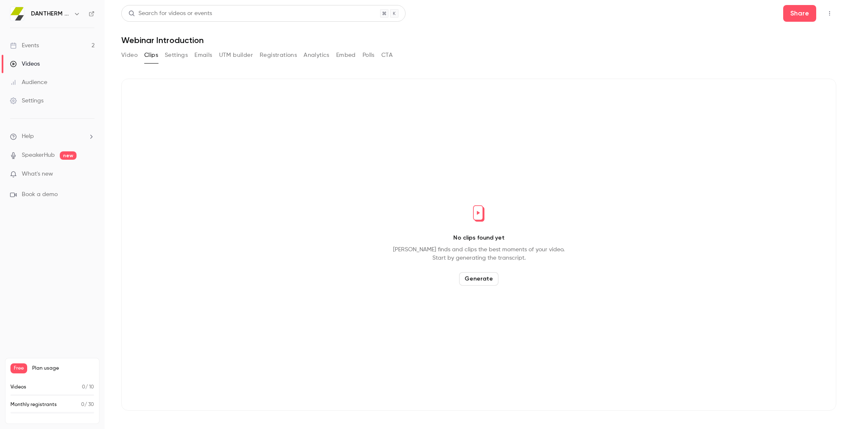
click at [481, 277] on button "Generate" at bounding box center [478, 278] width 39 height 13
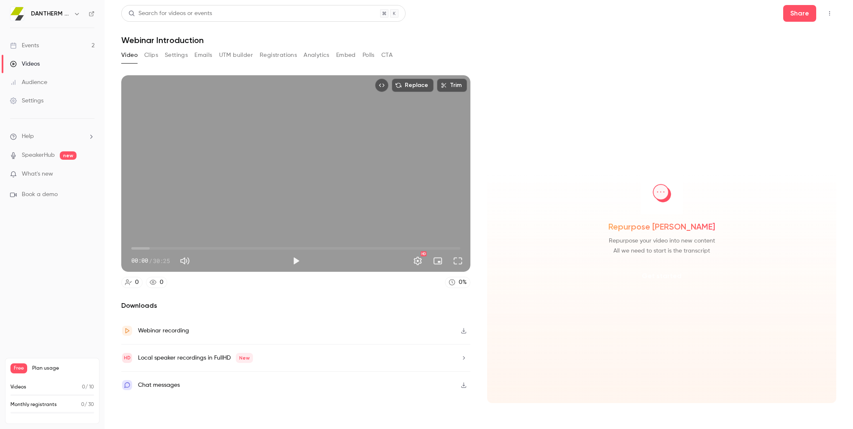
click at [655, 275] on button "Get started" at bounding box center [661, 276] width 54 height 20
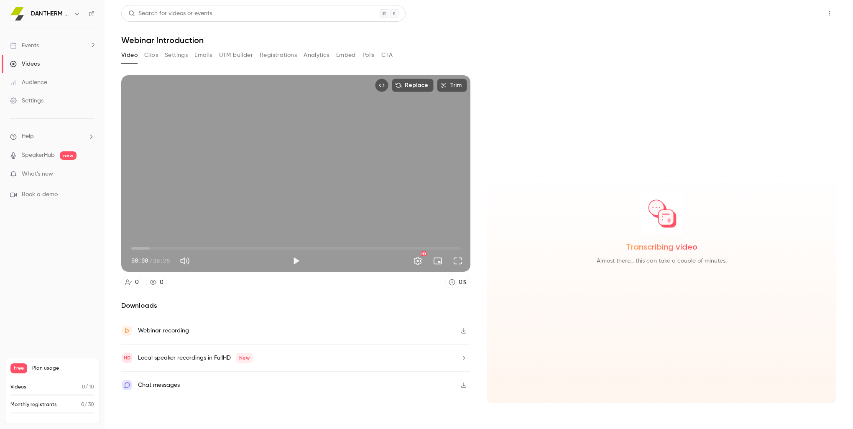
click at [798, 15] on button "Share" at bounding box center [799, 13] width 33 height 17
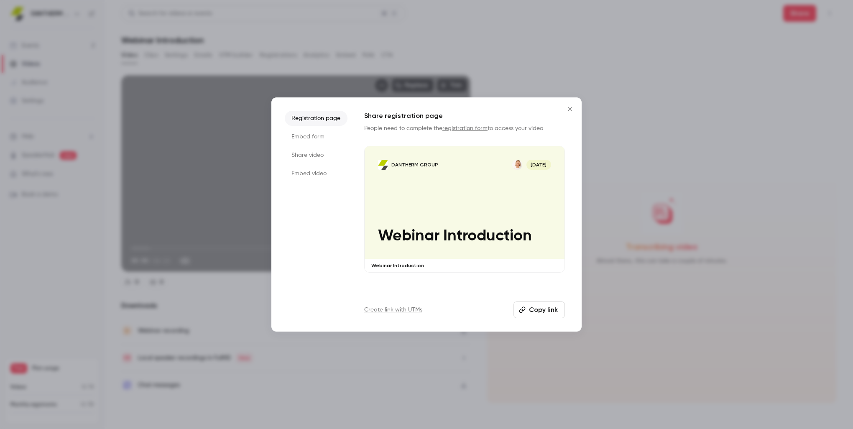
click at [532, 312] on button "Copy link" at bounding box center [538, 309] width 51 height 17
click at [539, 310] on button "Copy link" at bounding box center [538, 309] width 51 height 17
click at [304, 155] on li "Share video" at bounding box center [316, 155] width 63 height 15
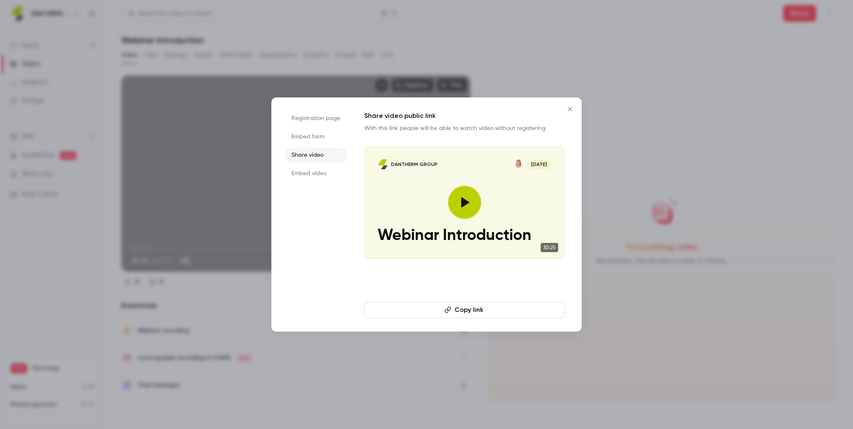
click at [463, 310] on button "Copy link" at bounding box center [464, 309] width 201 height 17
click at [570, 108] on icon "Close" at bounding box center [570, 109] width 10 height 7
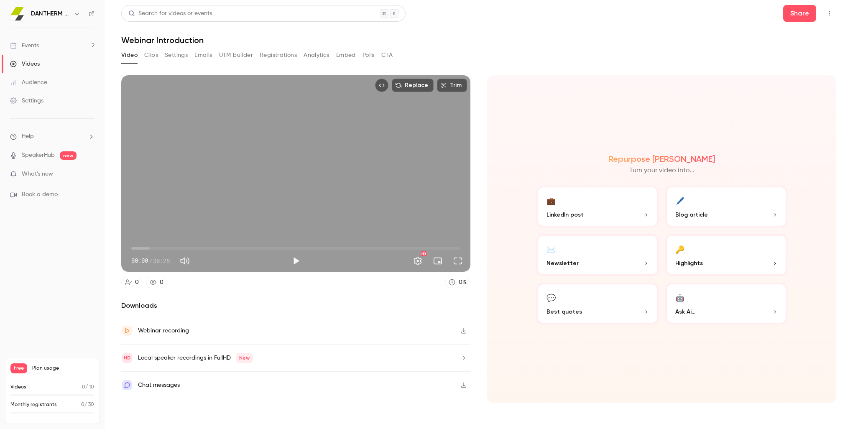
click at [629, 212] on p "LinkedIn post" at bounding box center [597, 214] width 102 height 9
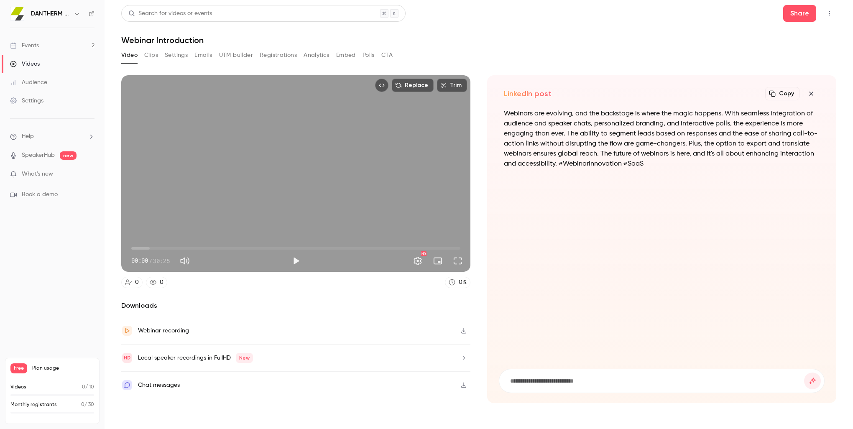
click at [810, 93] on icon "button" at bounding box center [811, 94] width 4 height 4
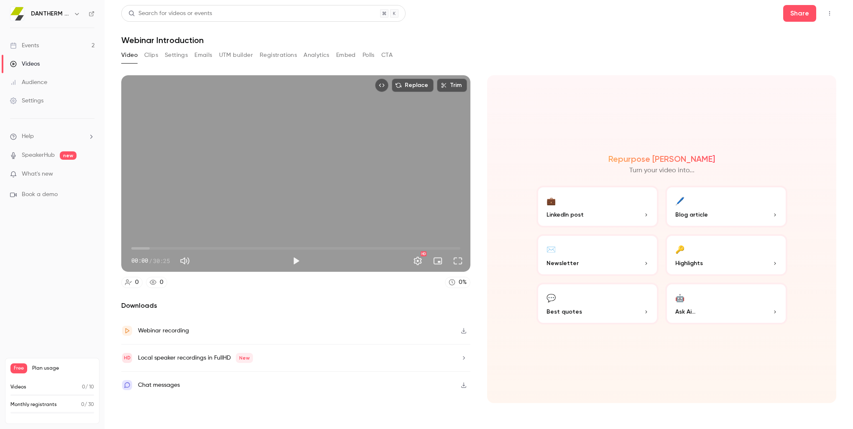
click at [685, 261] on span "Highlights" at bounding box center [689, 263] width 28 height 9
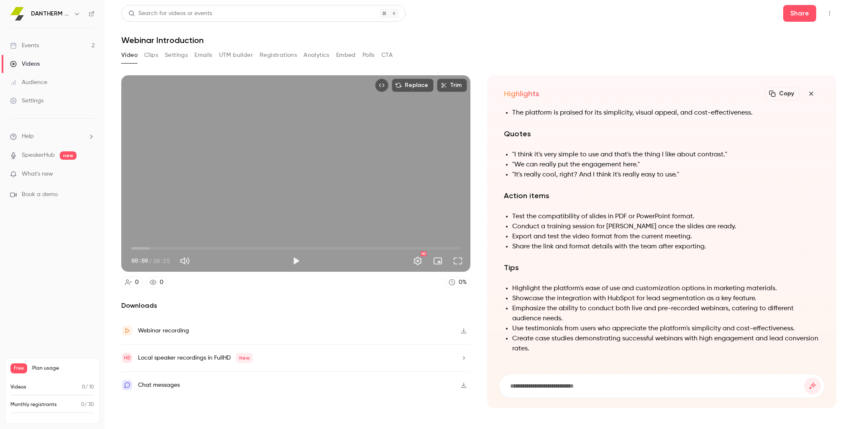
drag, startPoint x: 553, startPoint y: 189, endPoint x: 600, endPoint y: 183, distance: 47.2
click at [600, 183] on div "Summary The transcript is a detailed discussion about the functionalities and f…" at bounding box center [662, 124] width 316 height 480
drag, startPoint x: 578, startPoint y: 255, endPoint x: 525, endPoint y: 255, distance: 53.1
click at [525, 255] on div "Summary The transcript is a detailed discussion about the functionalities and f…" at bounding box center [662, 124] width 316 height 480
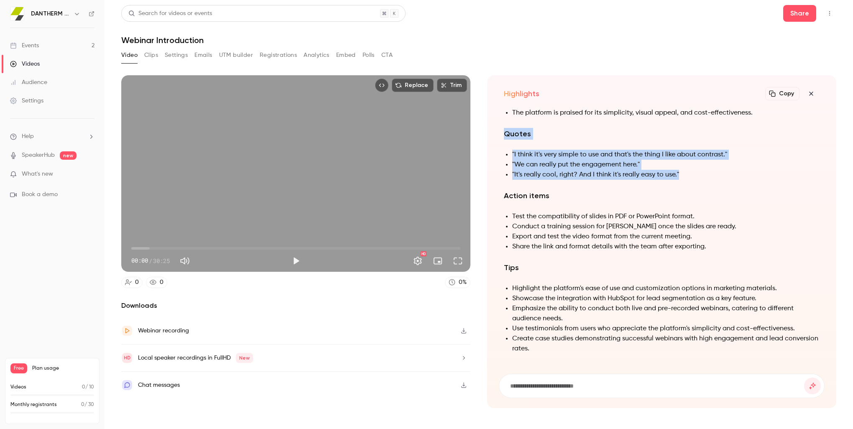
drag, startPoint x: 503, startPoint y: 134, endPoint x: 690, endPoint y: 175, distance: 190.9
click at [690, 175] on div "Summary The transcript is a detailed discussion about the functionalities and f…" at bounding box center [662, 124] width 316 height 480
drag, startPoint x: 590, startPoint y: 170, endPoint x: 824, endPoint y: 132, distance: 237.1
click at [825, 134] on div "Highlights Copy Turn your video into... Summary The transcript is a detailed di…" at bounding box center [661, 241] width 349 height 333
click at [811, 92] on icon "button" at bounding box center [811, 93] width 10 height 7
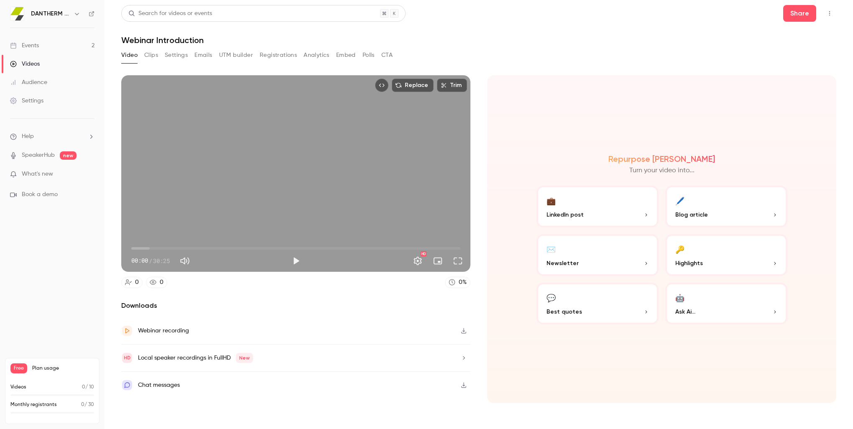
click at [627, 307] on button "💬 Best quotes" at bounding box center [597, 304] width 122 height 42
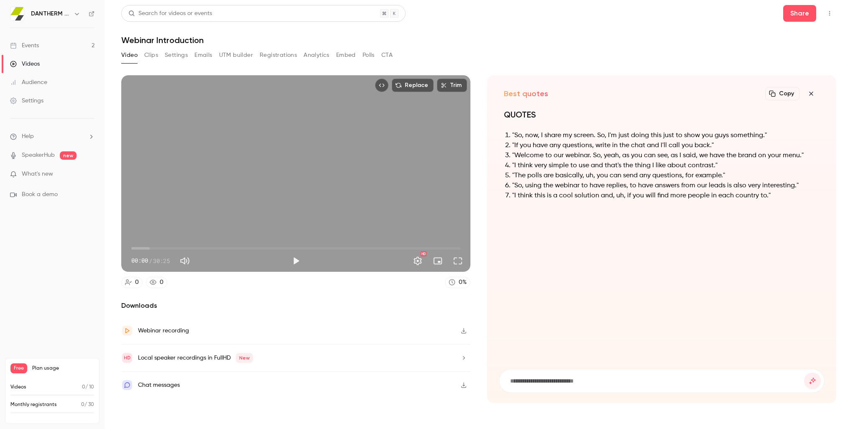
click at [812, 92] on icon "button" at bounding box center [811, 93] width 10 height 7
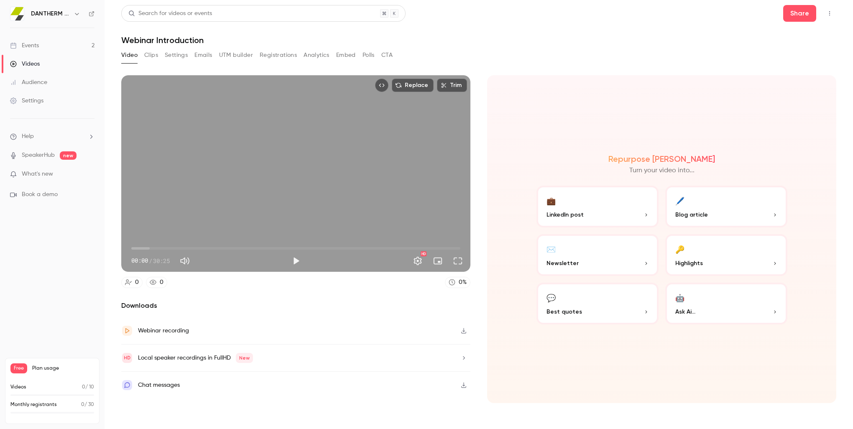
click at [151, 54] on button "Clips" at bounding box center [151, 54] width 14 height 13
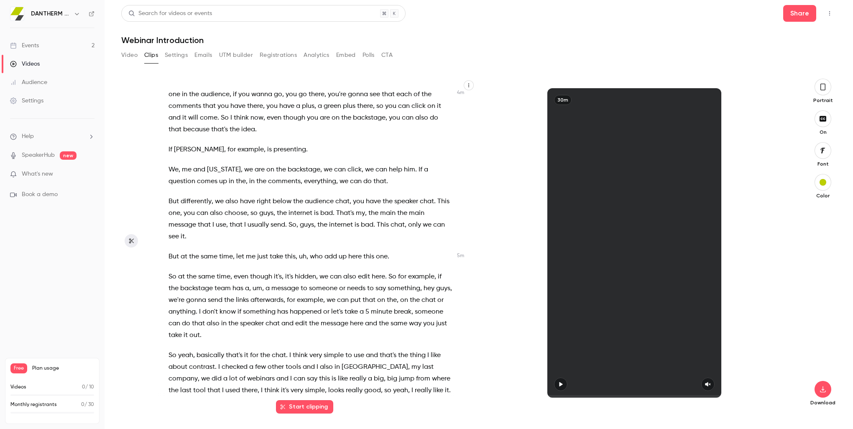
scroll to position [878, 0]
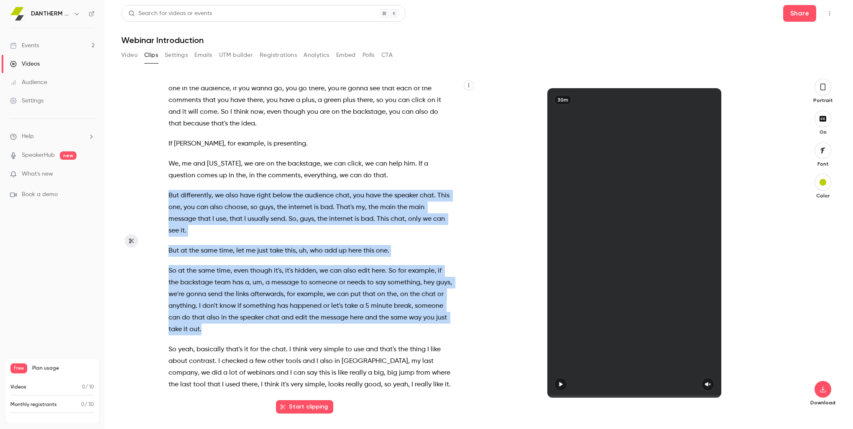
drag, startPoint x: 169, startPoint y: 195, endPoint x: 371, endPoint y: 325, distance: 240.3
click at [371, 325] on div "It's gonna start recording , so we can take a few seconds . Can you also see th…" at bounding box center [314, 247] width 313 height 320
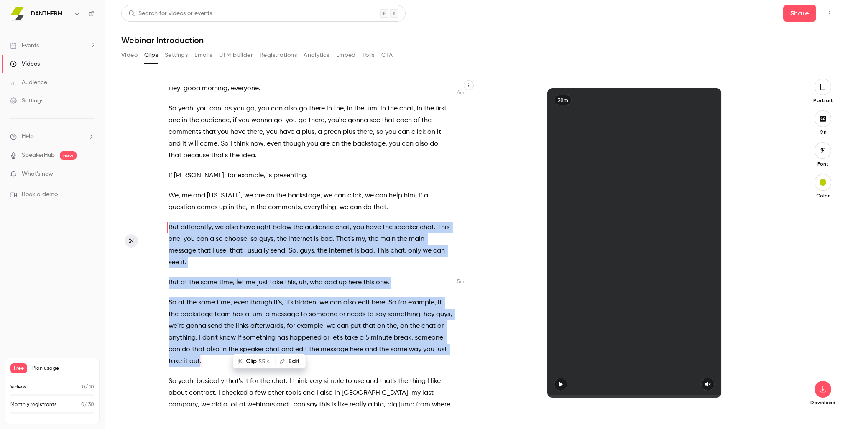
scroll to position [826, 0]
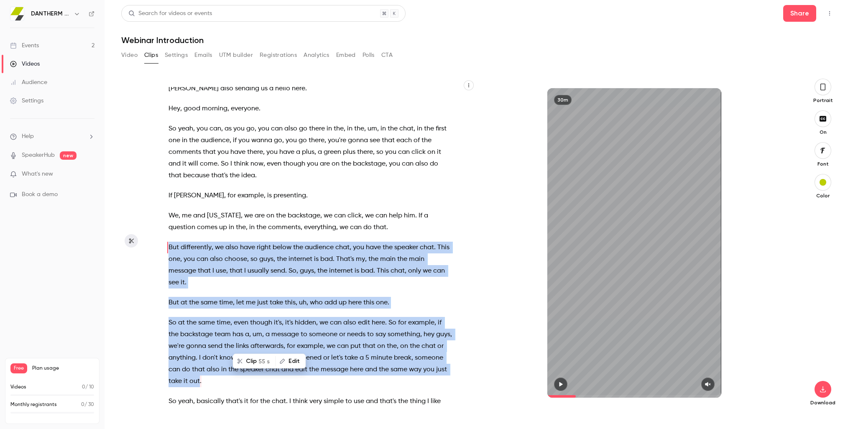
click at [558, 382] on icon "button" at bounding box center [560, 384] width 7 height 6
click at [712, 379] on div at bounding box center [634, 383] width 174 height 13
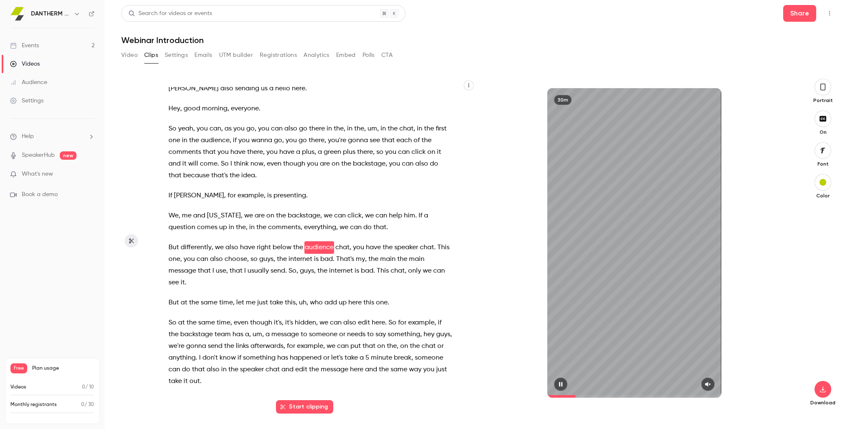
click at [707, 384] on icon "button" at bounding box center [707, 384] width 5 height 5
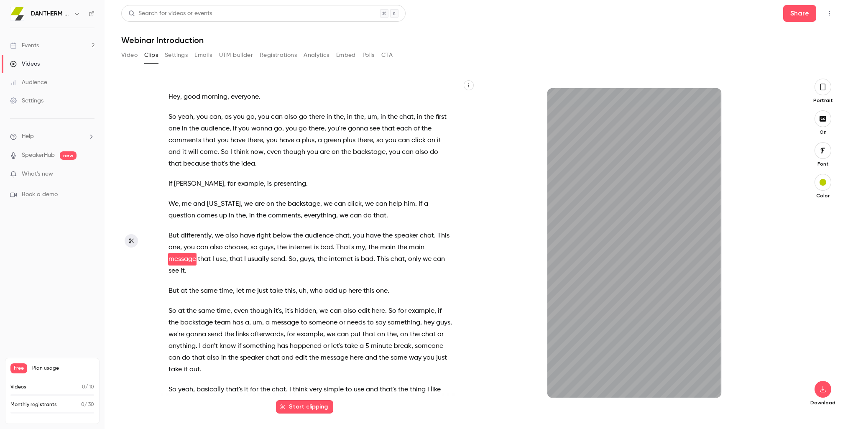
scroll to position [849, 0]
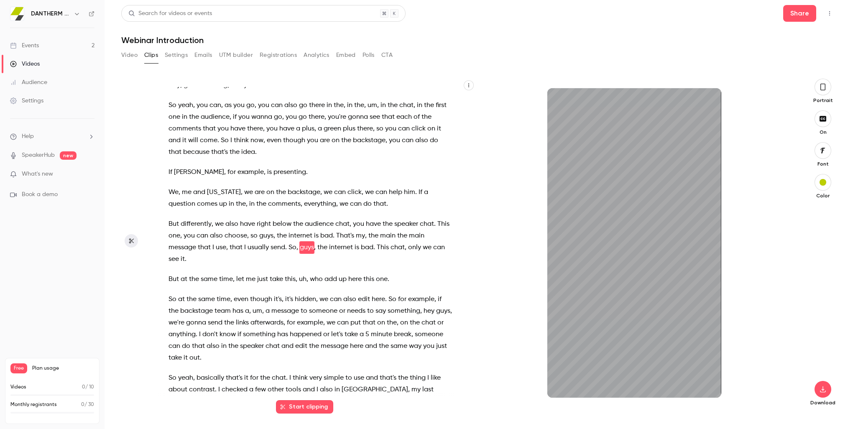
click at [823, 85] on icon "button" at bounding box center [822, 86] width 7 height 9
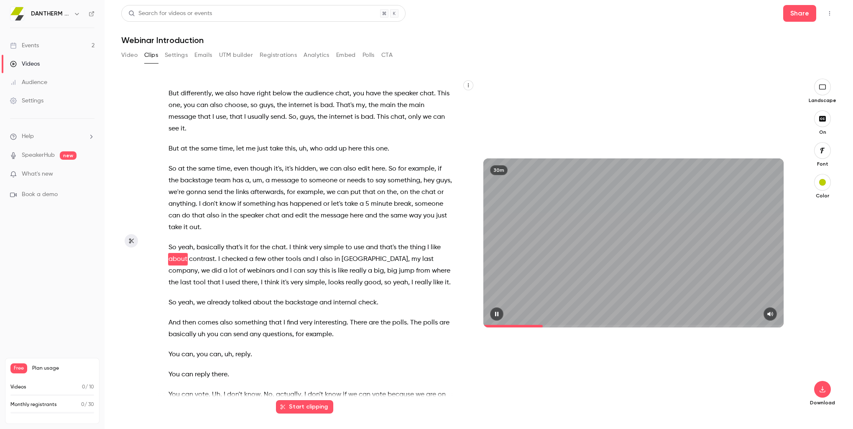
scroll to position [991, 0]
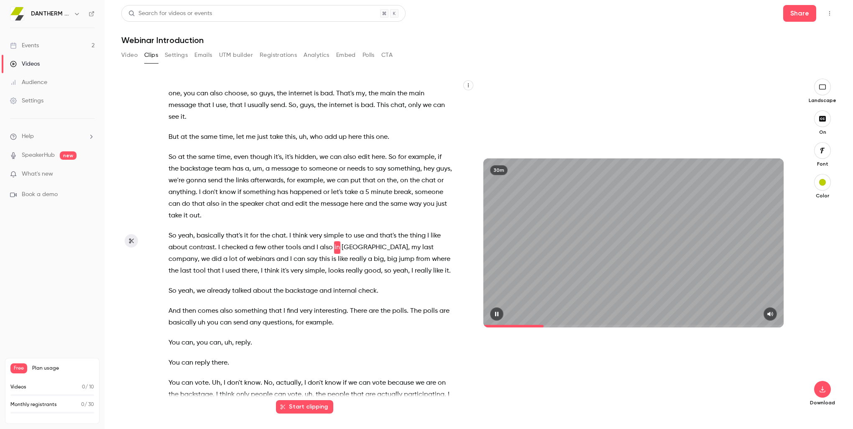
click at [495, 311] on button "button" at bounding box center [496, 313] width 13 height 13
drag, startPoint x: 542, startPoint y: 324, endPoint x: 499, endPoint y: 323, distance: 42.2
click at [500, 323] on span at bounding box center [633, 325] width 300 height 13
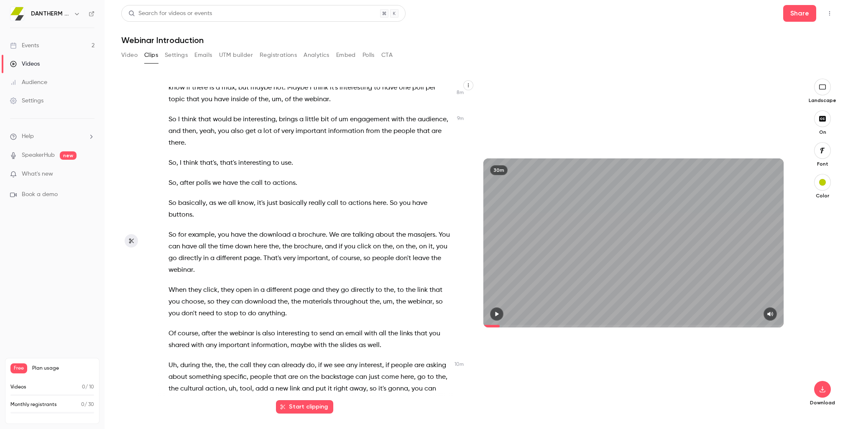
scroll to position [1728, 0]
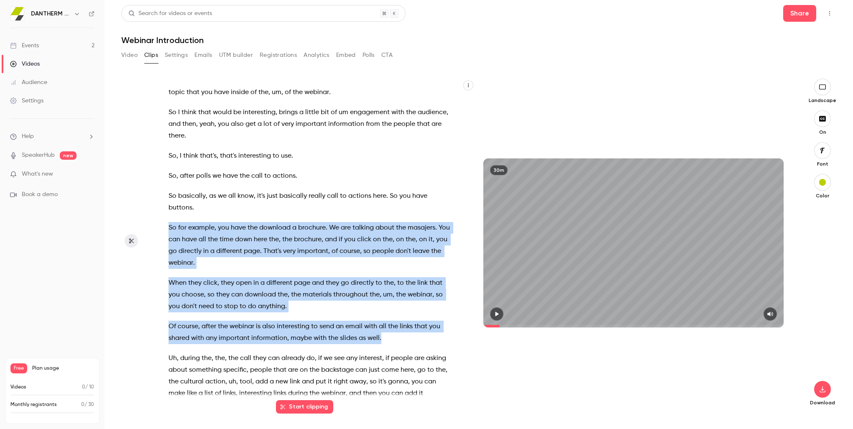
drag, startPoint x: 169, startPoint y: 227, endPoint x: 387, endPoint y: 338, distance: 245.4
click at [387, 338] on div "It's gonna start recording , so we can take a few seconds . Can you also see th…" at bounding box center [314, 247] width 313 height 320
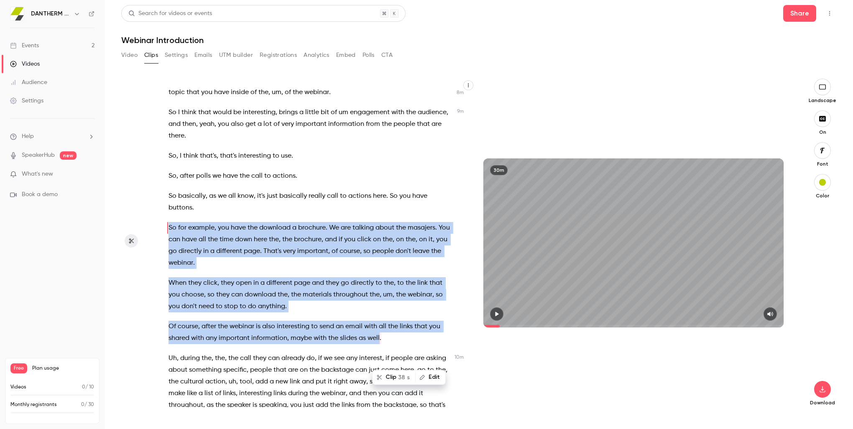
scroll to position [1709, 0]
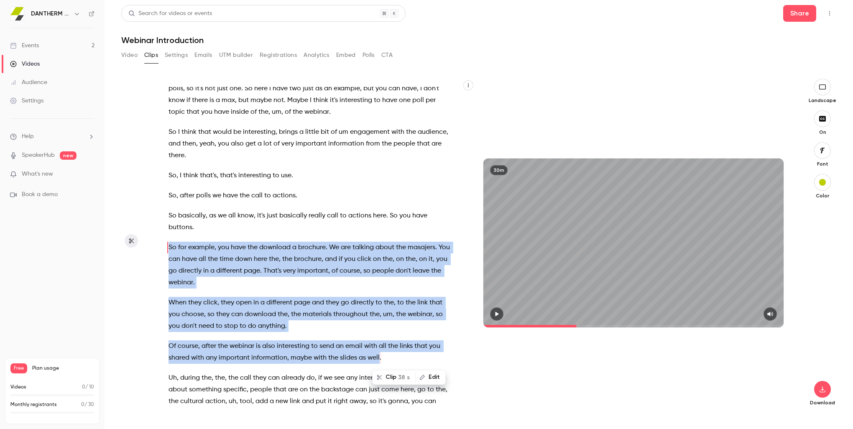
click at [389, 375] on button "Clip 38 s" at bounding box center [394, 376] width 42 height 13
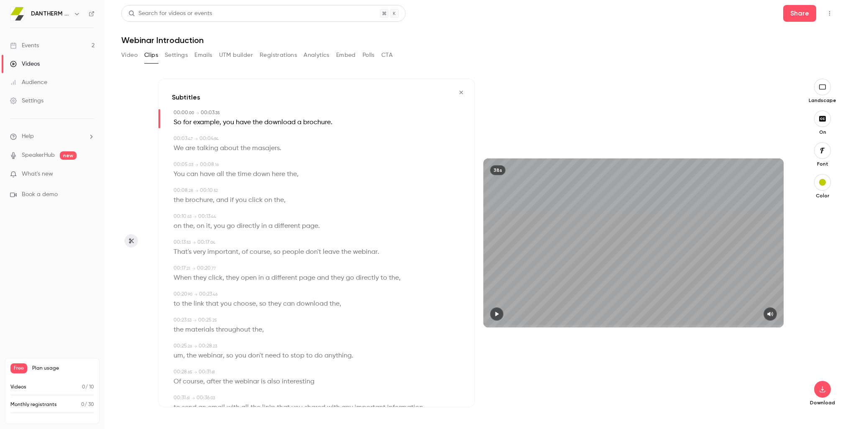
click at [496, 313] on icon "button" at bounding box center [496, 314] width 3 height 5
click at [821, 388] on icon "button" at bounding box center [822, 389] width 10 height 7
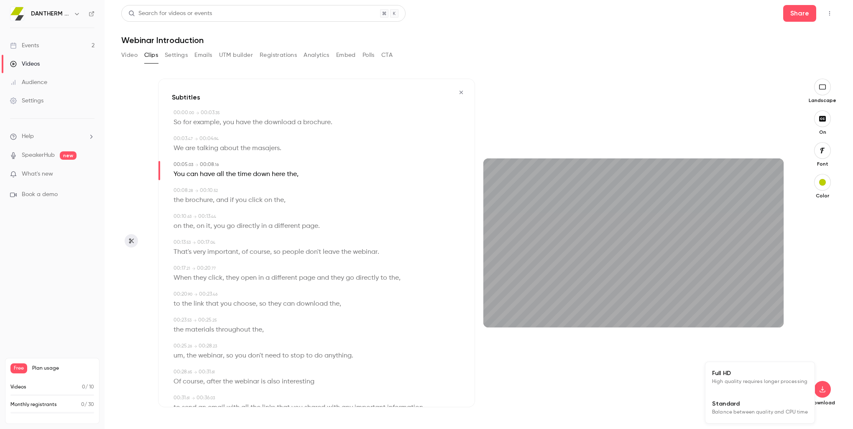
click at [734, 404] on span "Standard" at bounding box center [760, 403] width 96 height 9
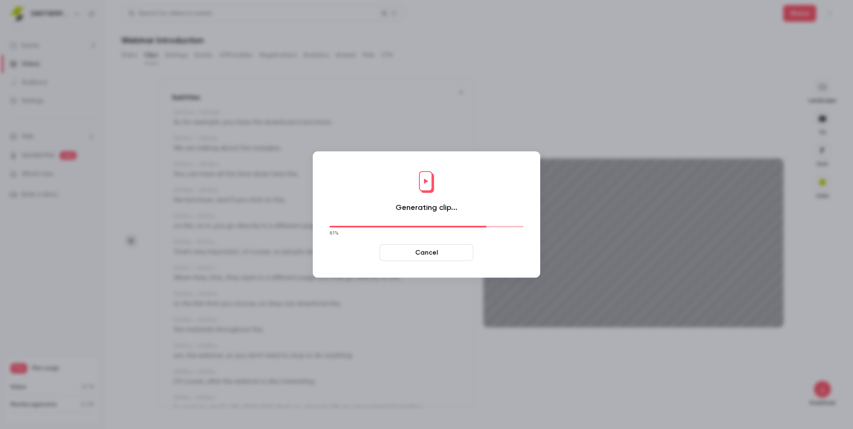
type input "**"
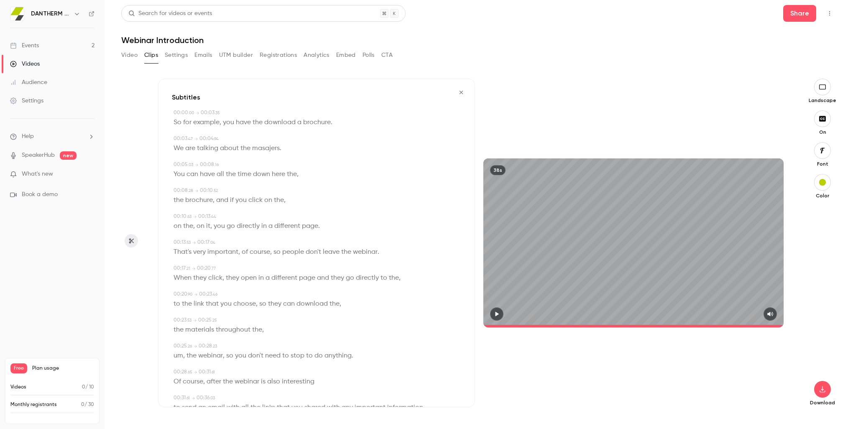
click at [175, 53] on button "Settings" at bounding box center [176, 54] width 23 height 13
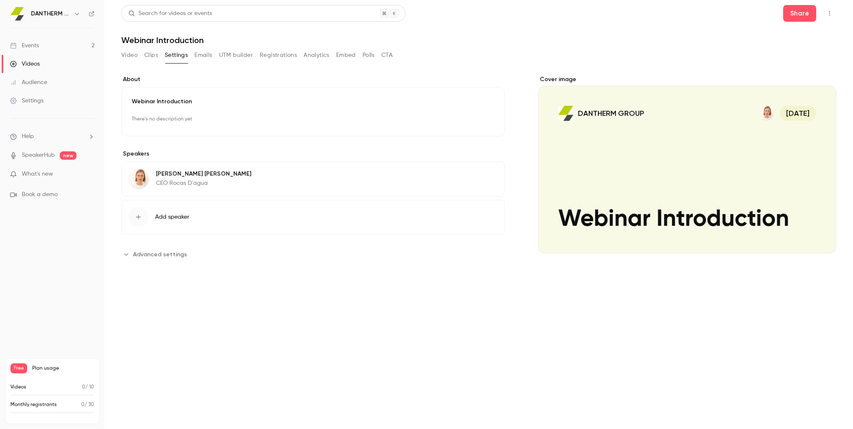
click at [150, 54] on button "Clips" at bounding box center [151, 54] width 14 height 13
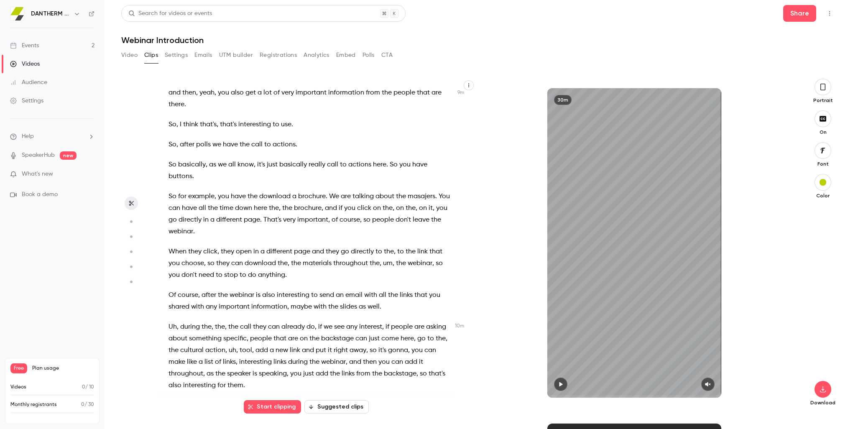
scroll to position [1797, 0]
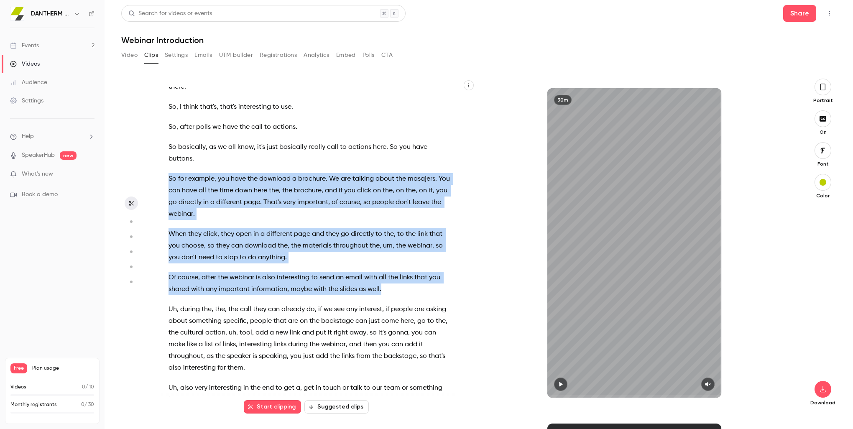
drag, startPoint x: 169, startPoint y: 177, endPoint x: 387, endPoint y: 291, distance: 246.2
click at [387, 291] on div "It's gonna start recording , so we can take a few seconds . Can you also see th…" at bounding box center [314, 247] width 313 height 320
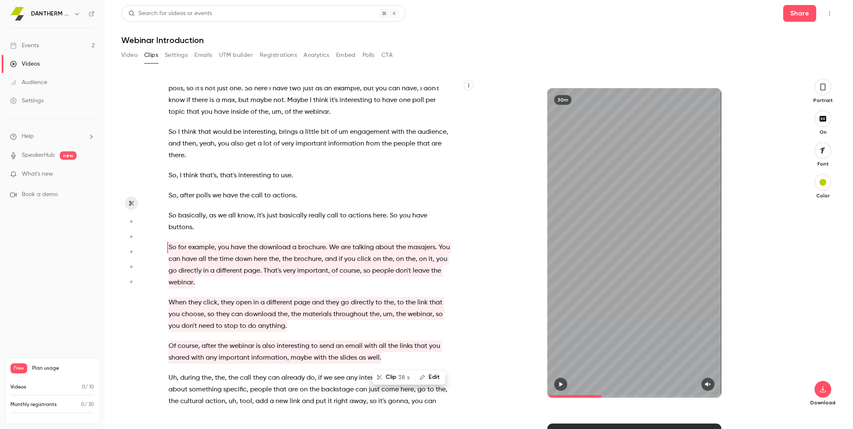
drag, startPoint x: 453, startPoint y: 334, endPoint x: 493, endPoint y: 67, distance: 270.1
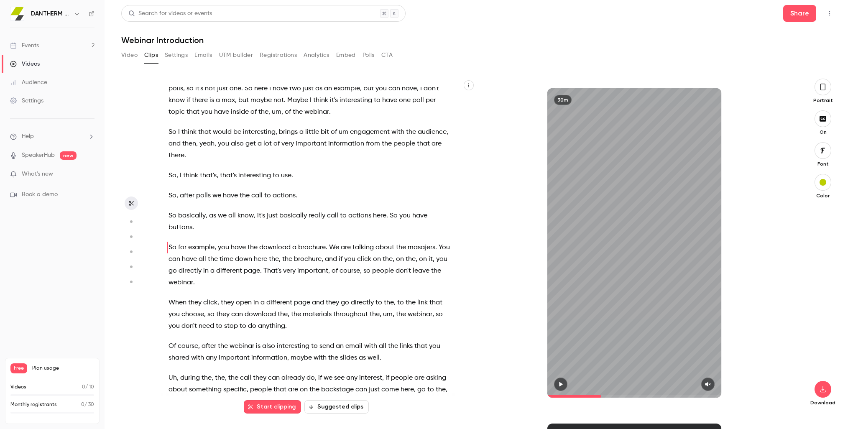
click at [822, 88] on icon "button" at bounding box center [822, 86] width 7 height 9
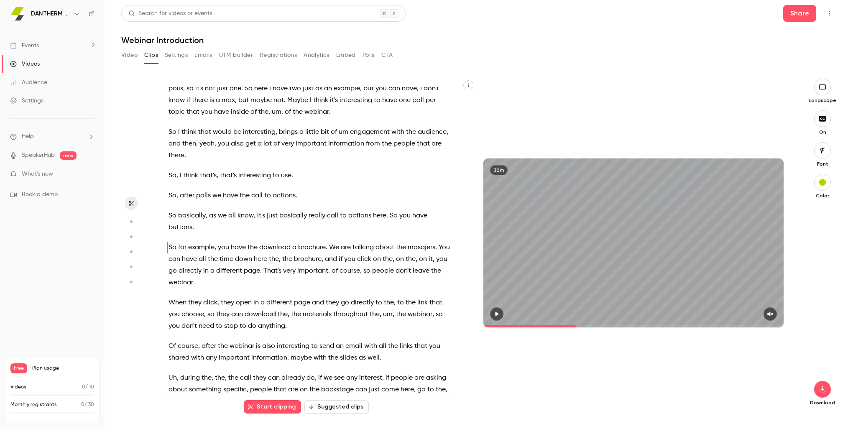
click at [276, 408] on button "Start clipping" at bounding box center [272, 406] width 57 height 13
drag, startPoint x: 571, startPoint y: 326, endPoint x: 549, endPoint y: 324, distance: 22.2
click at [552, 325] on span at bounding box center [520, 326] width 74 height 3
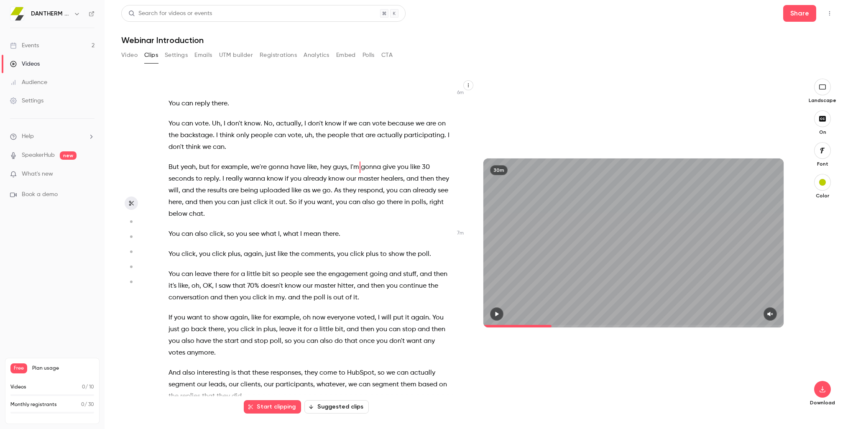
click at [497, 312] on icon "button" at bounding box center [496, 314] width 3 height 5
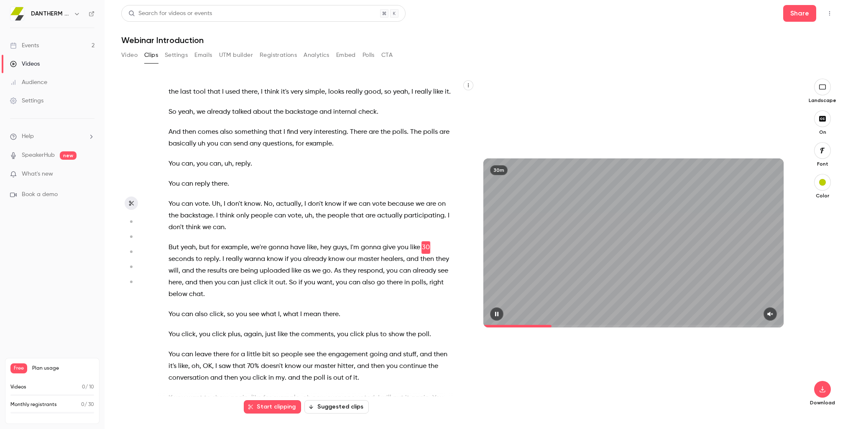
click at [495, 313] on icon "button" at bounding box center [496, 314] width 3 height 5
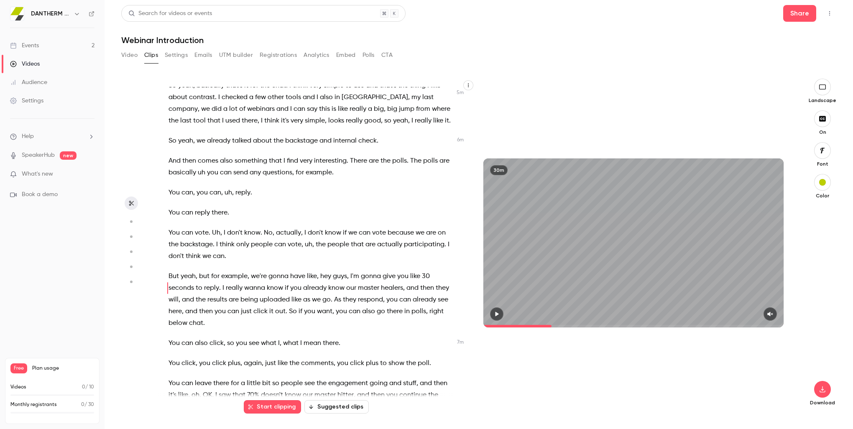
scroll to position [1160, 0]
click at [496, 313] on icon "button" at bounding box center [496, 314] width 3 height 5
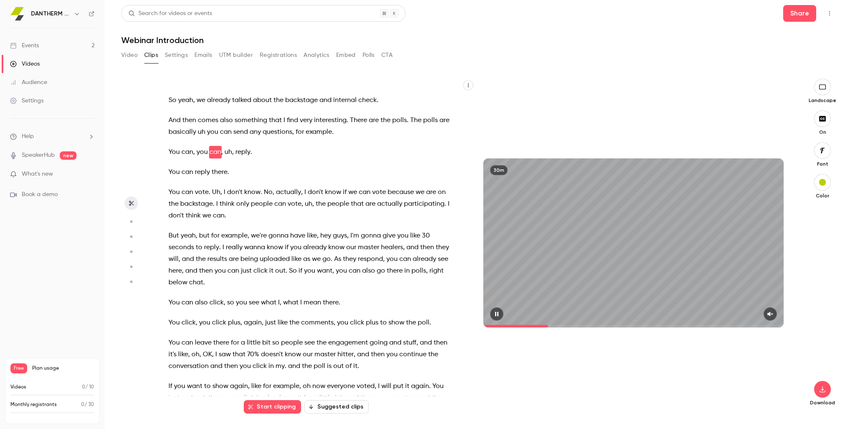
click at [545, 326] on span at bounding box center [633, 325] width 300 height 13
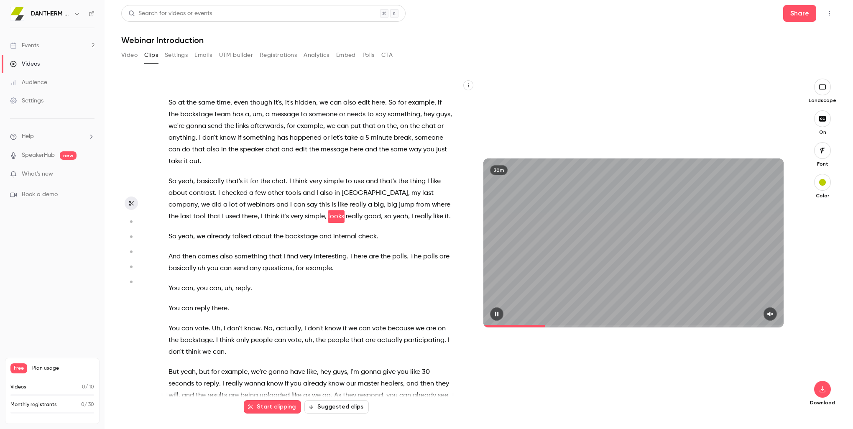
scroll to position [1035, 0]
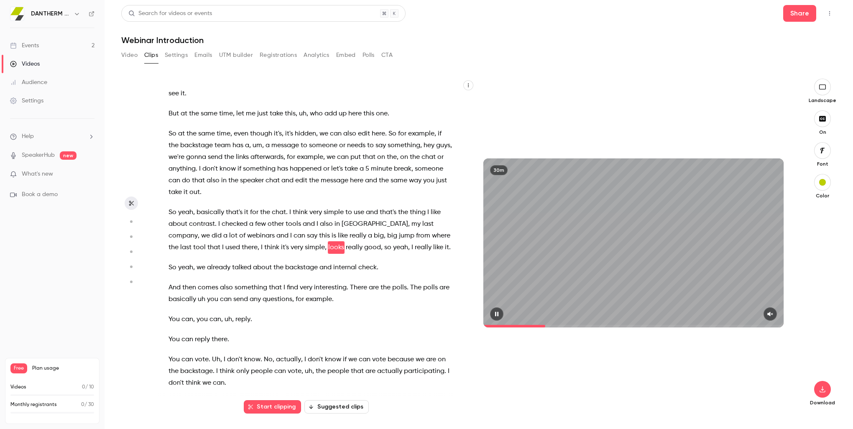
click at [767, 312] on button "button" at bounding box center [769, 313] width 13 height 13
click at [497, 312] on icon "button" at bounding box center [496, 314] width 7 height 6
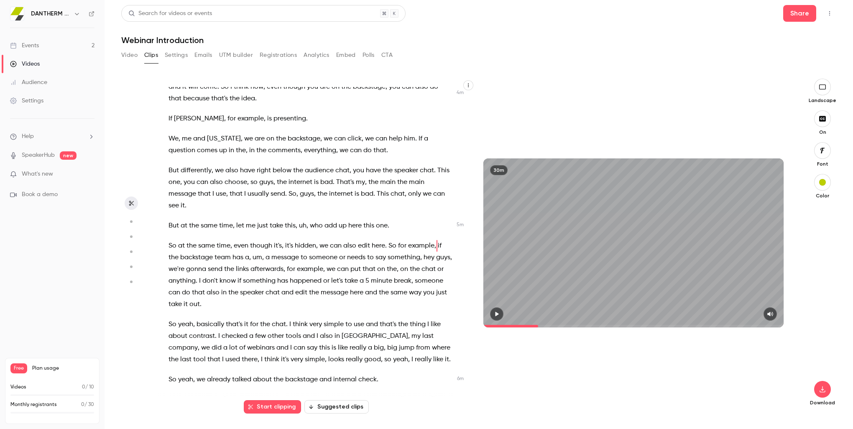
scroll to position [921, 0]
drag, startPoint x: 543, startPoint y: 325, endPoint x: 537, endPoint y: 326, distance: 5.5
click at [537, 326] on span at bounding box center [633, 325] width 300 height 13
click at [498, 311] on icon "button" at bounding box center [496, 314] width 7 height 6
click at [495, 312] on icon "button" at bounding box center [496, 314] width 7 height 6
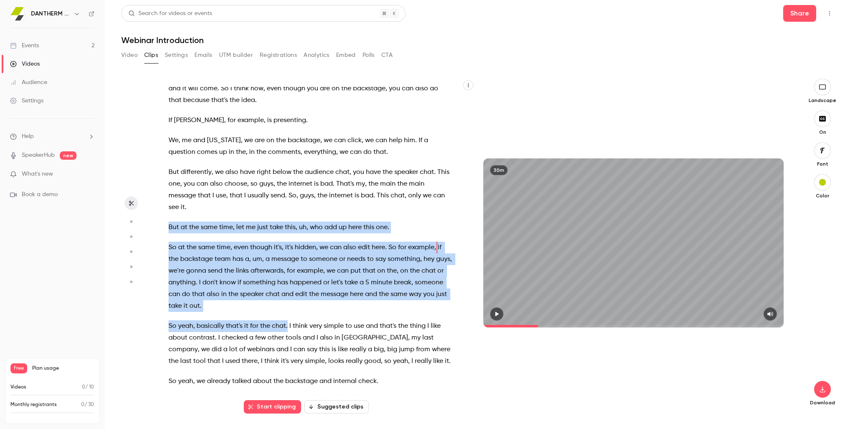
drag, startPoint x: 170, startPoint y: 227, endPoint x: 288, endPoint y: 322, distance: 151.9
click at [288, 322] on div "It's gonna start recording , so we can take a few seconds . Can you also see th…" at bounding box center [314, 247] width 313 height 320
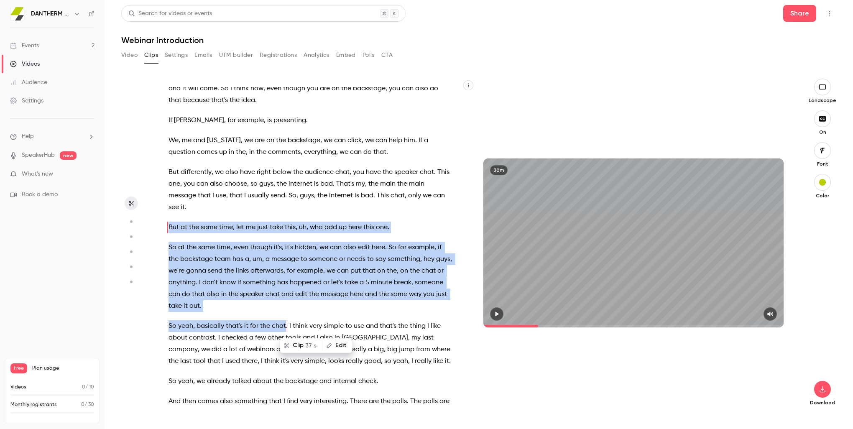
scroll to position [901, 0]
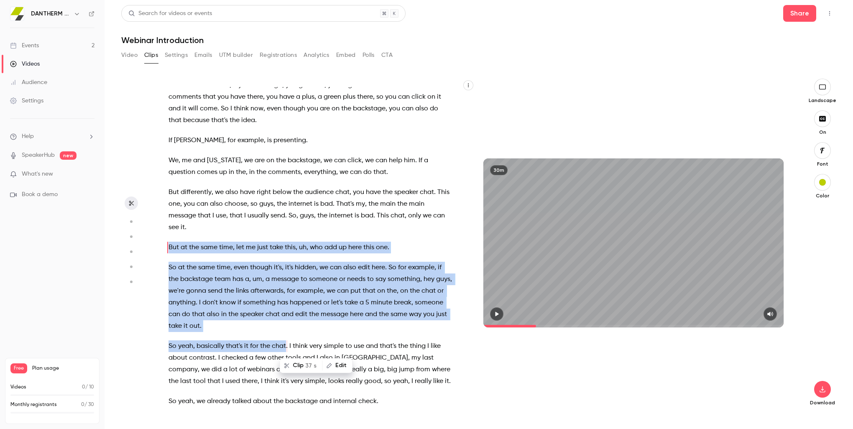
drag, startPoint x: 301, startPoint y: 363, endPoint x: 538, endPoint y: 287, distance: 249.3
click at [301, 363] on button "Clip 37 s" at bounding box center [300, 365] width 41 height 13
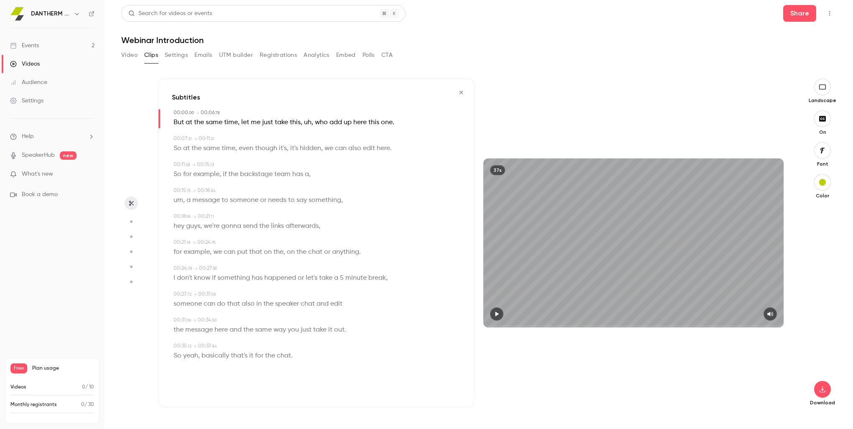
click at [499, 312] on icon "button" at bounding box center [496, 314] width 7 height 6
click at [824, 387] on icon "button" at bounding box center [822, 389] width 10 height 7
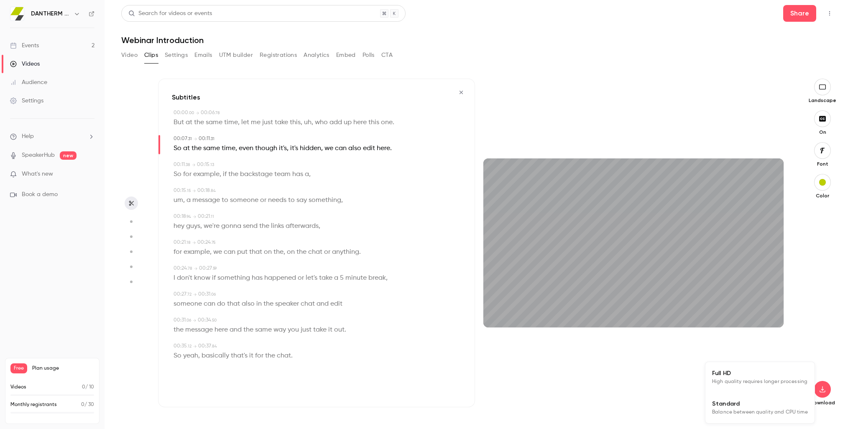
click at [799, 345] on div at bounding box center [426, 214] width 853 height 429
click at [462, 91] on icon "button" at bounding box center [460, 92] width 3 height 3
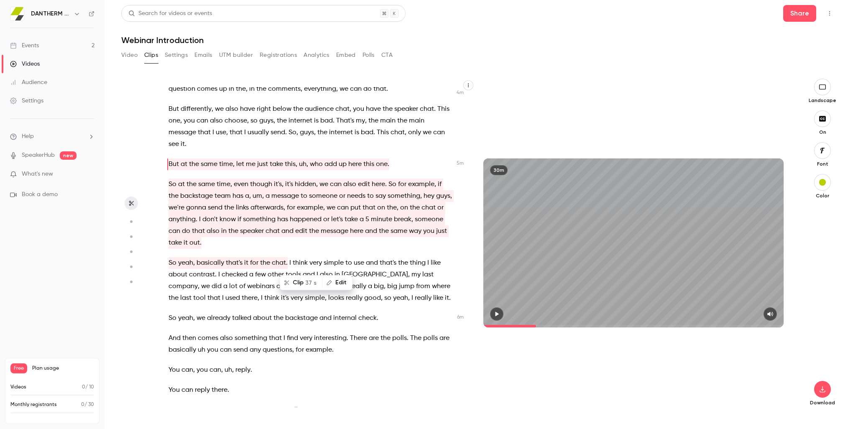
scroll to position [985, 0]
click at [281, 301] on span "it's" at bounding box center [285, 298] width 8 height 12
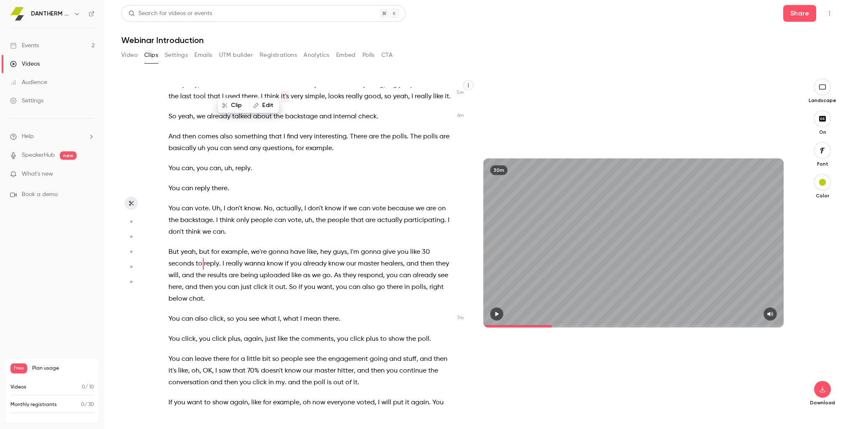
scroll to position [1202, 0]
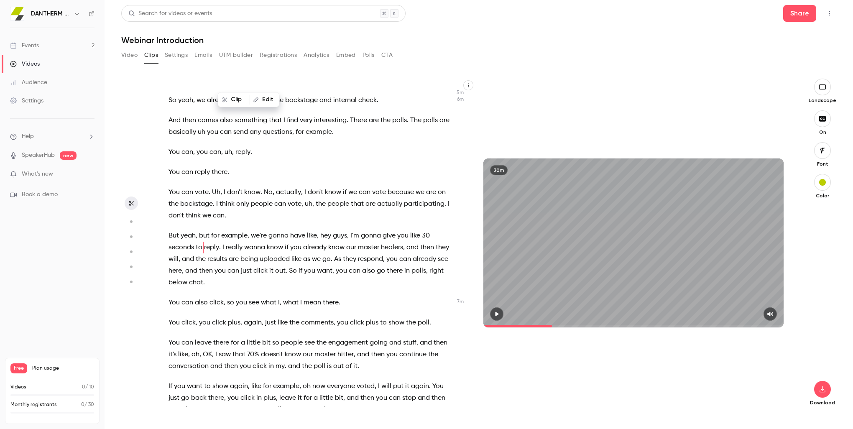
drag, startPoint x: 541, startPoint y: 325, endPoint x: 552, endPoint y: 325, distance: 11.3
click at [552, 325] on span at bounding box center [633, 325] width 300 height 13
click at [499, 310] on button "button" at bounding box center [496, 313] width 13 height 13
click at [546, 325] on span at bounding box center [517, 326] width 69 height 3
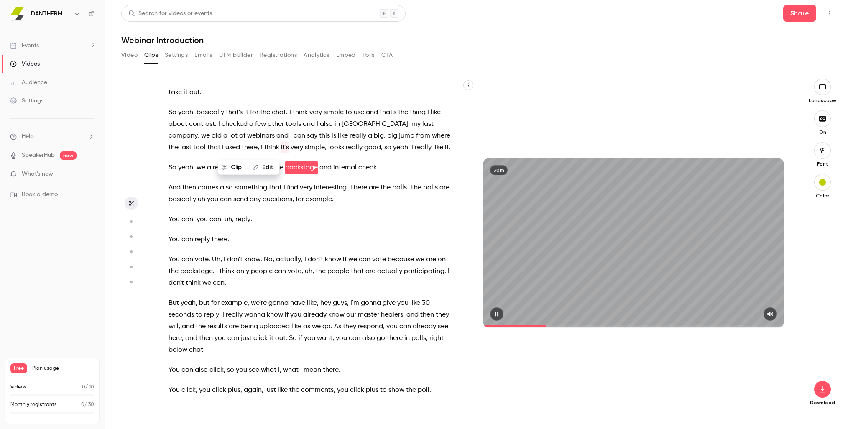
scroll to position [1055, 0]
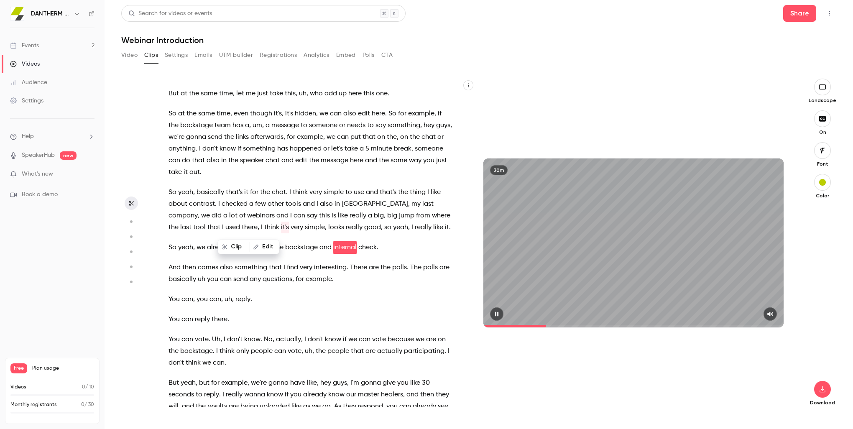
click at [548, 325] on span at bounding box center [633, 326] width 300 height 3
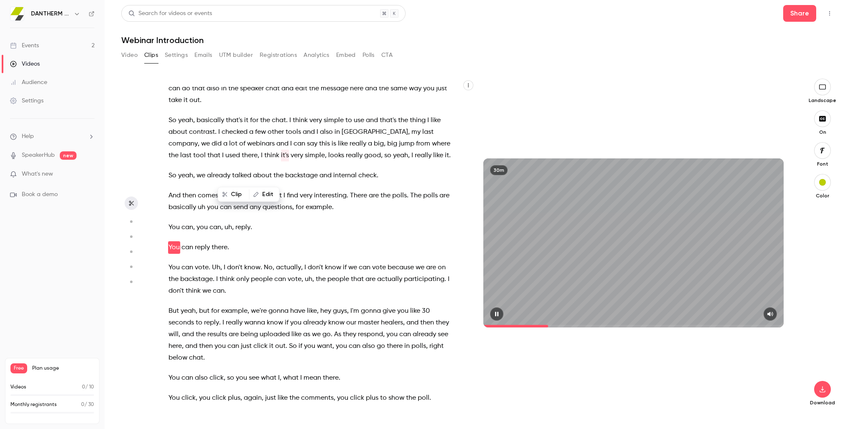
scroll to position [1127, 0]
click at [545, 326] on span at bounding box center [515, 326] width 65 height 3
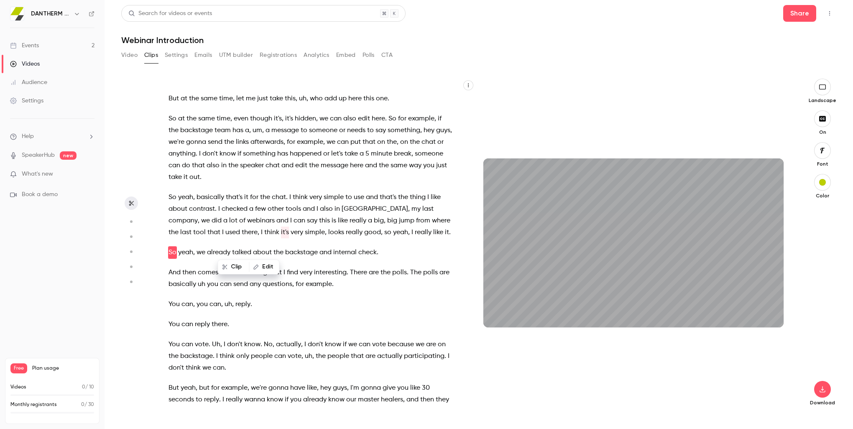
scroll to position [1055, 0]
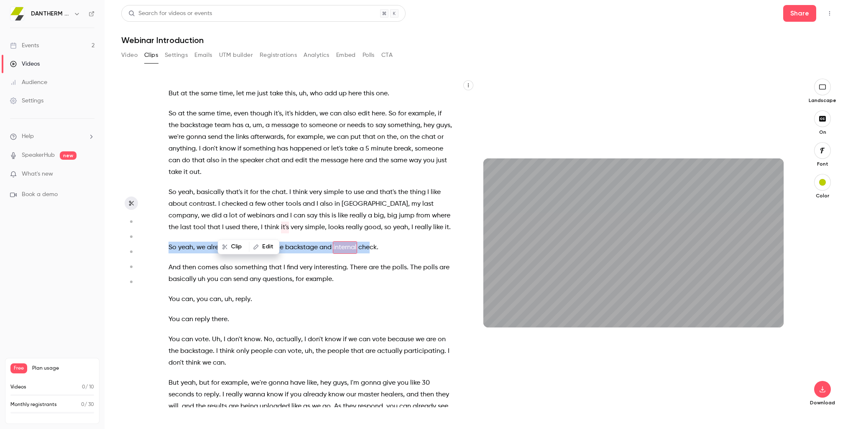
drag, startPoint x: 170, startPoint y: 245, endPoint x: 369, endPoint y: 250, distance: 199.8
click at [369, 250] on p "So yeah , we already talked about the backstage and internal check ." at bounding box center [309, 248] width 283 height 12
click at [497, 313] on icon "button" at bounding box center [496, 314] width 7 height 6
click at [214, 254] on div "It's gonna start recording , so we can take a few seconds . Can you also see th…" at bounding box center [314, 247] width 313 height 320
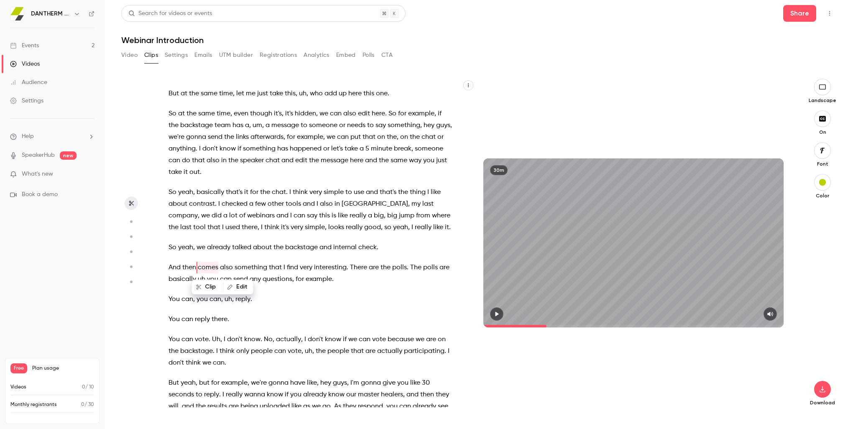
scroll to position [1075, 0]
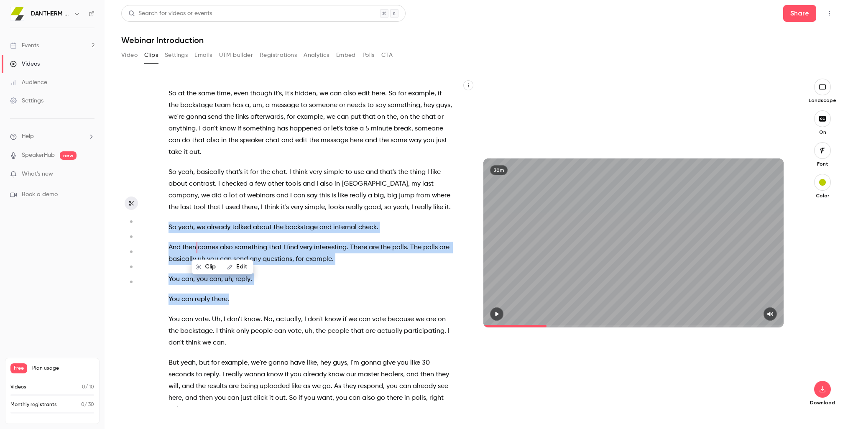
drag, startPoint x: 170, startPoint y: 225, endPoint x: 288, endPoint y: 301, distance: 140.5
click at [288, 301] on div "It's gonna start recording , so we can take a few seconds . Can you also see th…" at bounding box center [314, 247] width 313 height 320
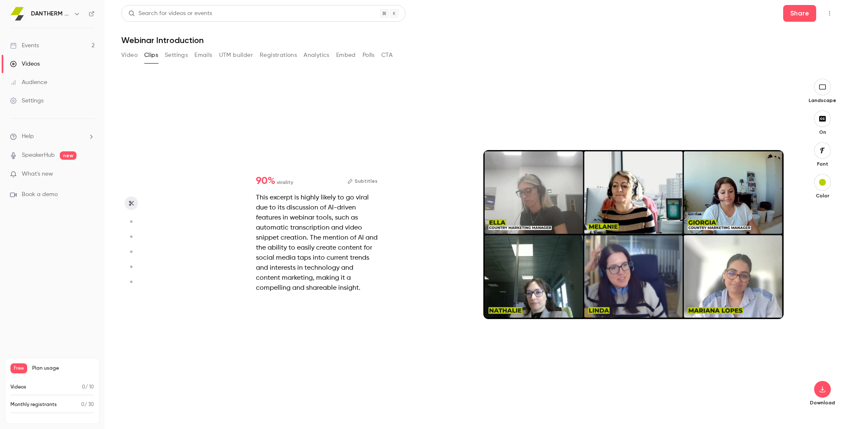
type input "*****"
type input "*"
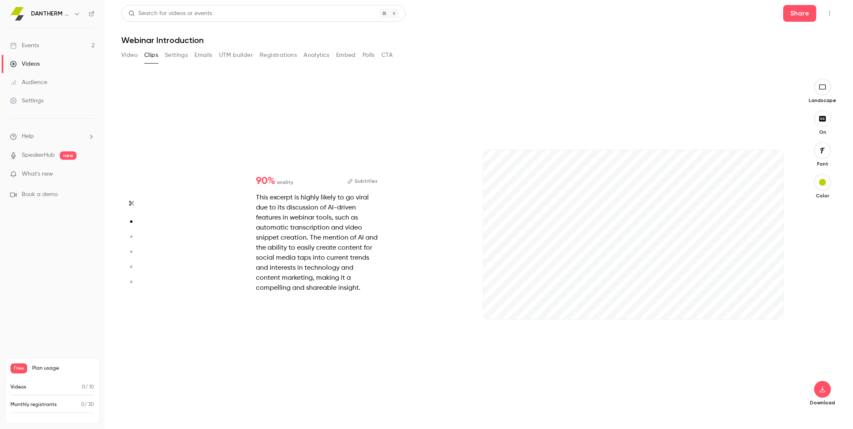
type input "*****"
type input "*"
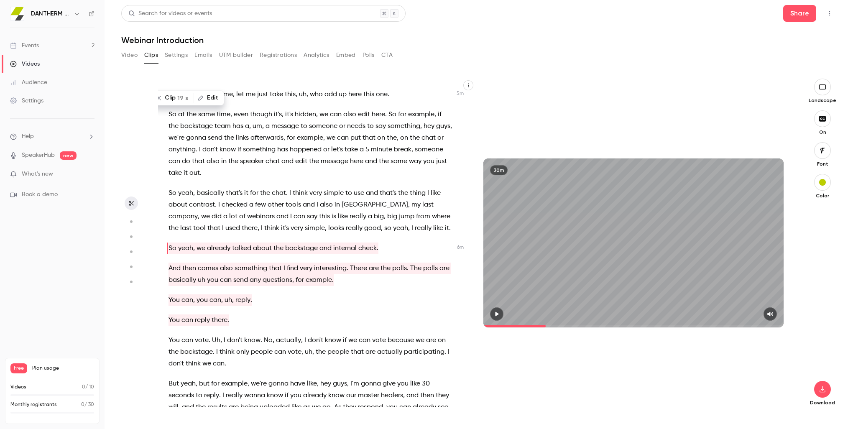
scroll to position [1055, 0]
click at [288, 314] on p "You can reply there ." at bounding box center [309, 319] width 283 height 12
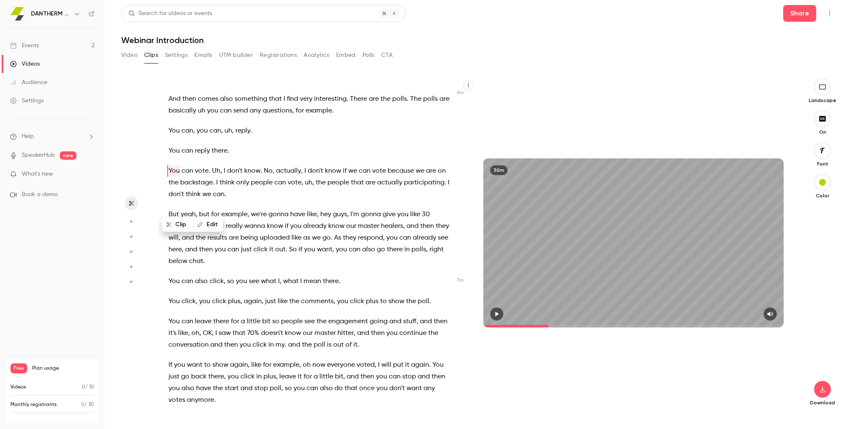
scroll to position [1230, 0]
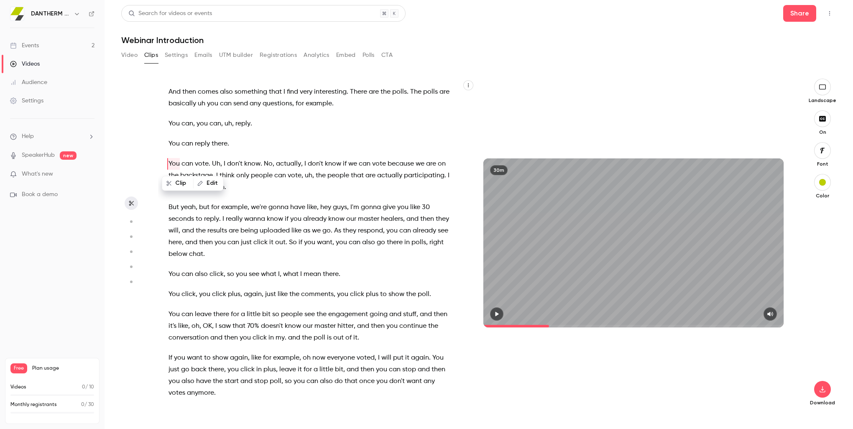
click at [169, 206] on span "But" at bounding box center [173, 207] width 10 height 12
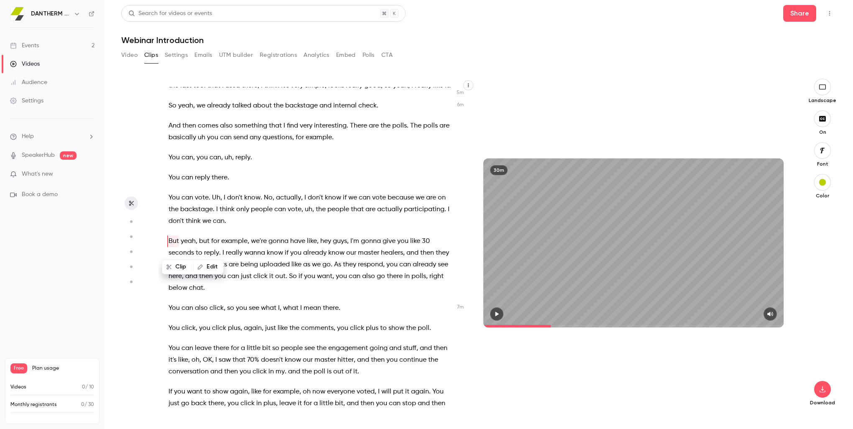
scroll to position [1190, 0]
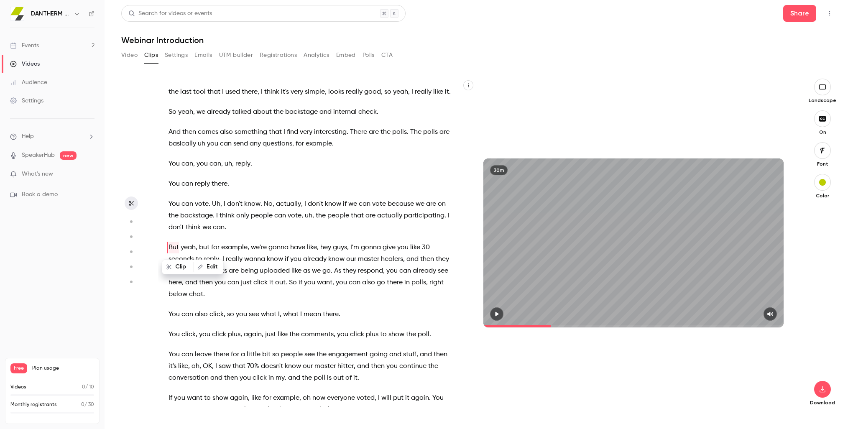
click at [168, 244] on p "But yeah , but for example , we're gonna have like , hey guys , I'm gonna give …" at bounding box center [309, 271] width 283 height 59
click at [176, 245] on span "But" at bounding box center [173, 248] width 10 height 12
click at [170, 244] on span "But" at bounding box center [173, 248] width 10 height 12
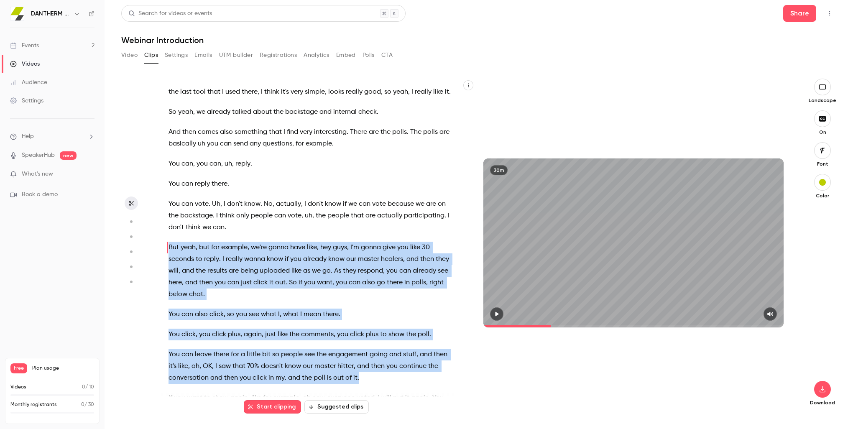
drag, startPoint x: 169, startPoint y: 245, endPoint x: 431, endPoint y: 374, distance: 292.5
click at [431, 374] on div "It's gonna start recording , so we can take a few seconds . Can you also see th…" at bounding box center [314, 247] width 313 height 320
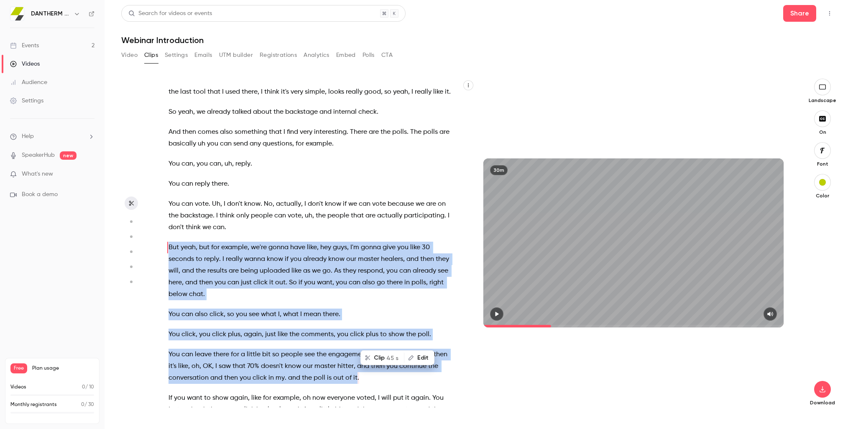
click at [378, 355] on button "Clip 45 s" at bounding box center [382, 357] width 42 height 13
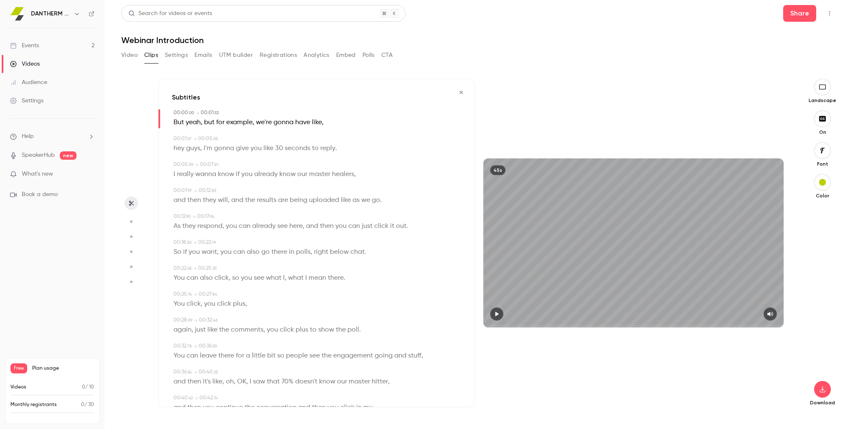
click at [503, 311] on button "button" at bounding box center [496, 313] width 13 height 13
click at [823, 388] on icon "button" at bounding box center [822, 389] width 10 height 7
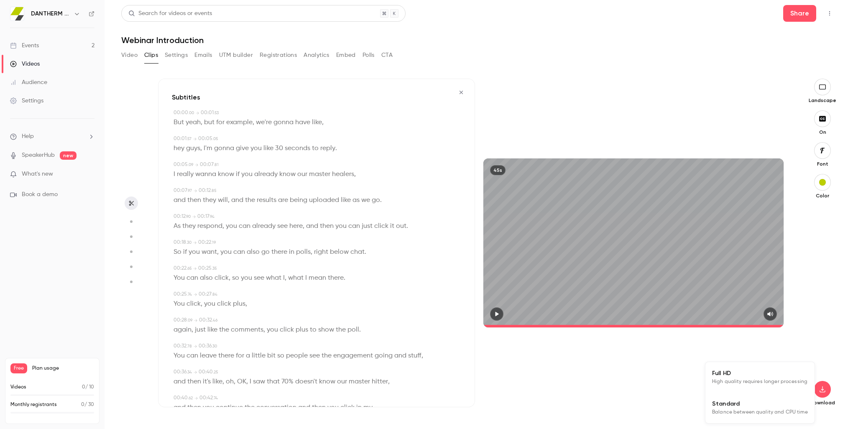
click at [756, 407] on span "Standard" at bounding box center [760, 403] width 96 height 9
click at [826, 89] on icon "button" at bounding box center [822, 87] width 9 height 7
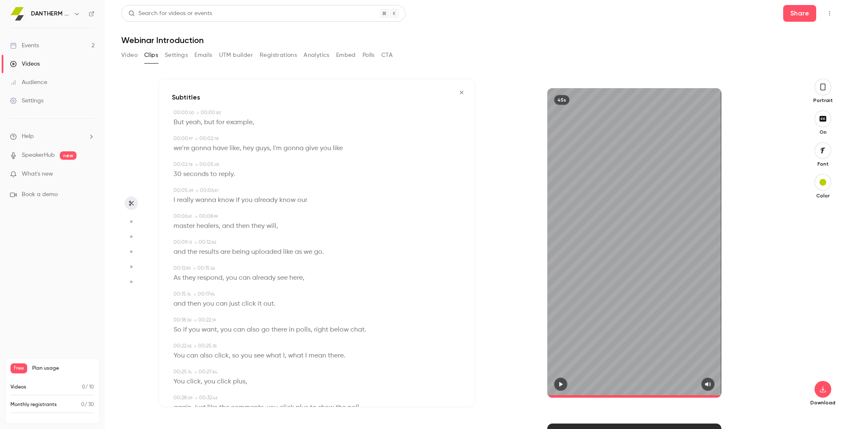
click at [823, 86] on icon "button" at bounding box center [822, 86] width 7 height 9
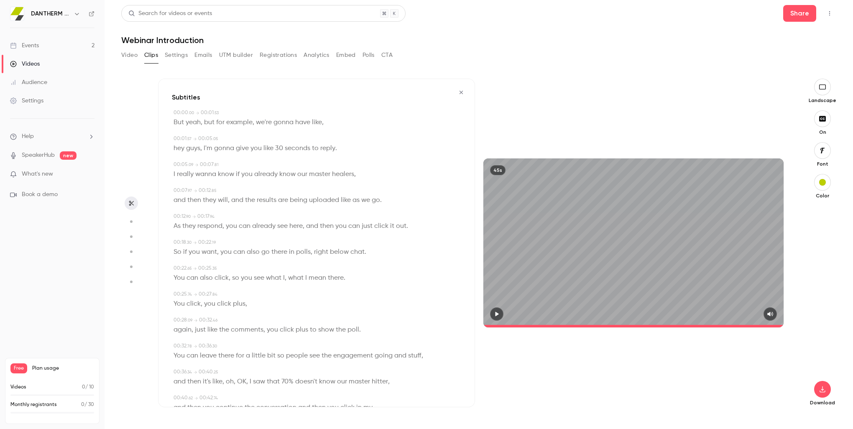
click at [150, 56] on button "Clips" at bounding box center [151, 54] width 14 height 13
click at [458, 90] on icon "button" at bounding box center [461, 92] width 7 height 6
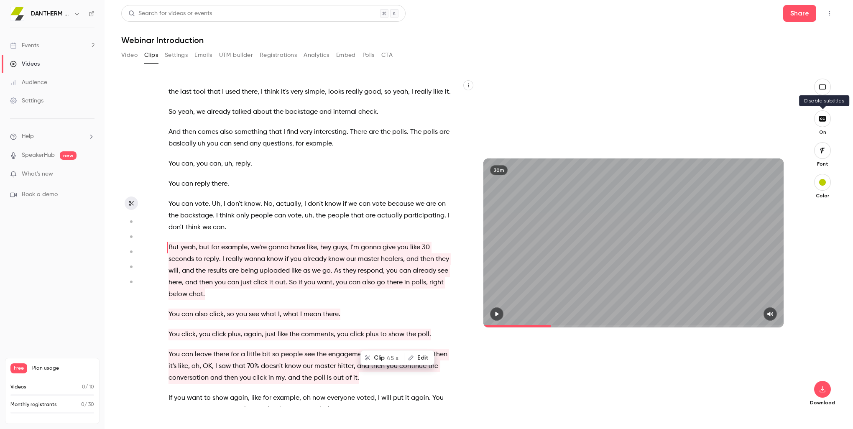
click at [828, 119] on button "button" at bounding box center [822, 118] width 17 height 17
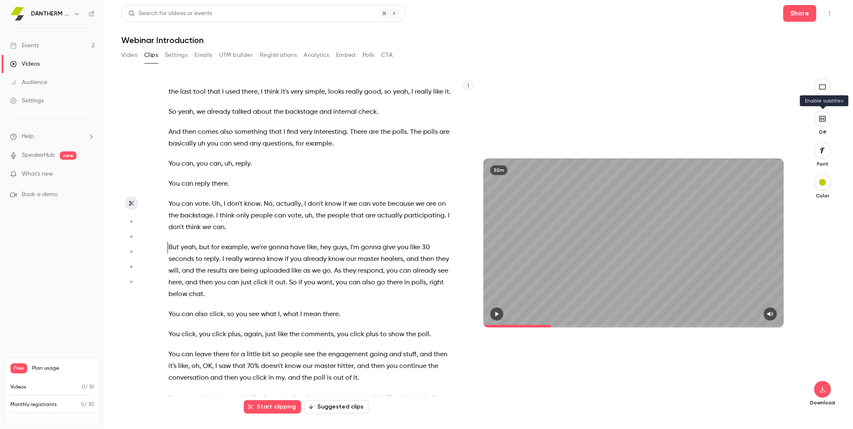
click at [825, 118] on icon "button" at bounding box center [822, 118] width 9 height 7
type input "*****"
